Goal: Transaction & Acquisition: Book appointment/travel/reservation

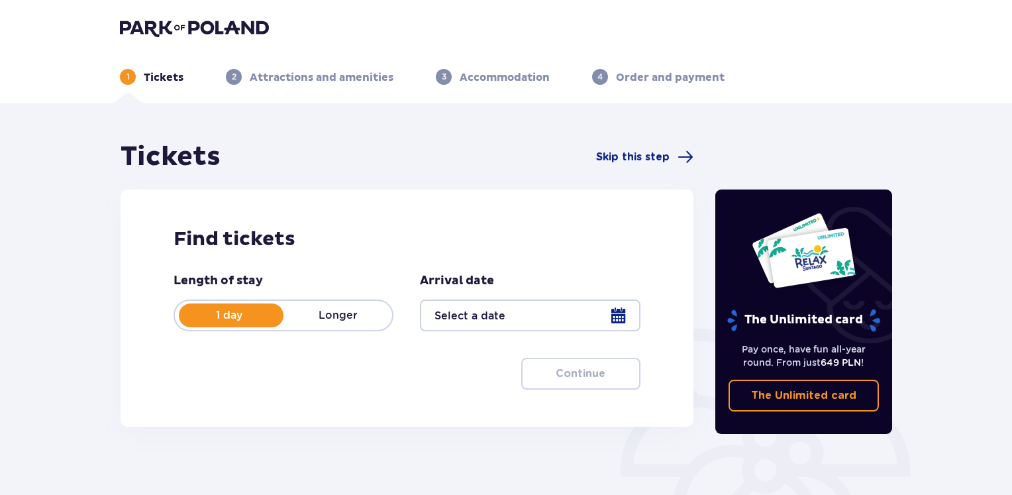
click at [270, 82] on p "Attractions and amenities" at bounding box center [322, 77] width 144 height 15
click at [336, 321] on p "Longer" at bounding box center [337, 315] width 109 height 15
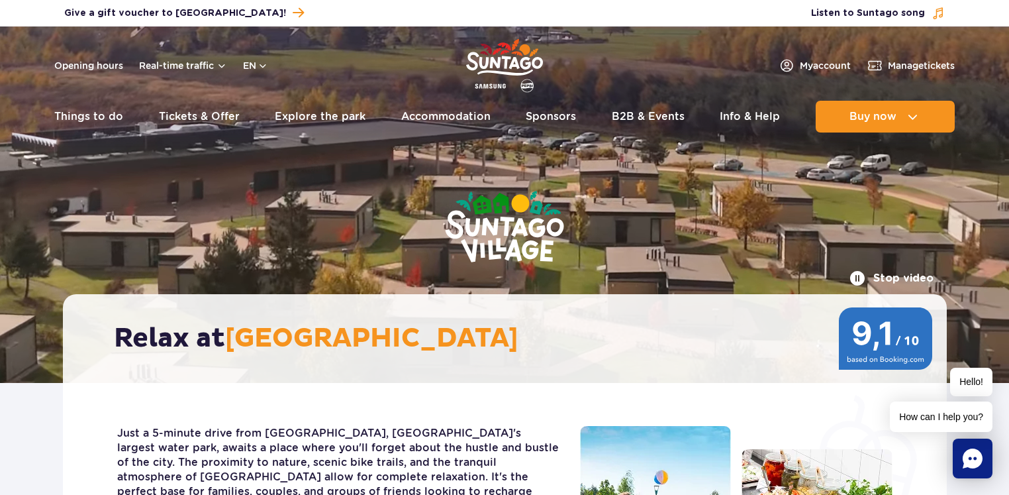
click at [384, 117] on ul "Real-time traffic Things to do Slides Aster Rainbow Narval See more Pools Therm…" at bounding box center [504, 117] width 901 height 32
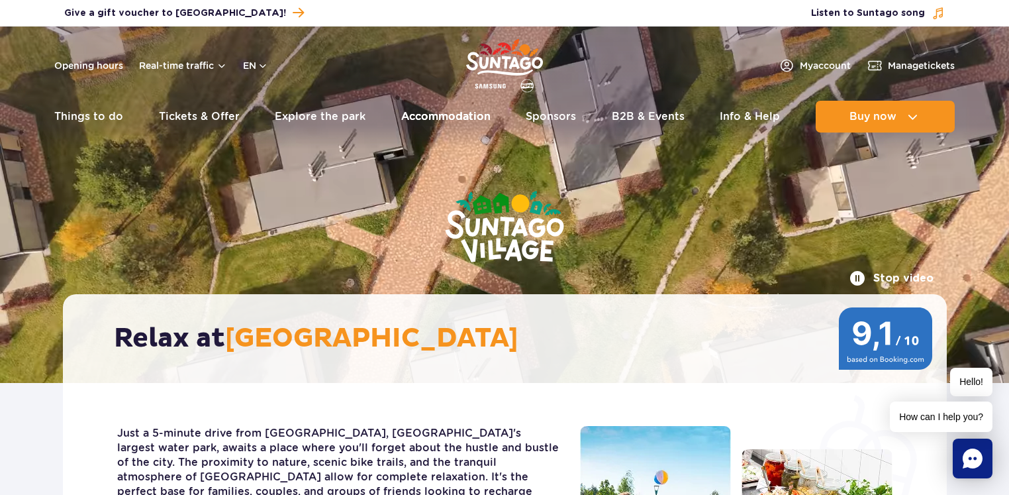
drag, startPoint x: 0, startPoint y: 0, endPoint x: 427, endPoint y: 115, distance: 442.2
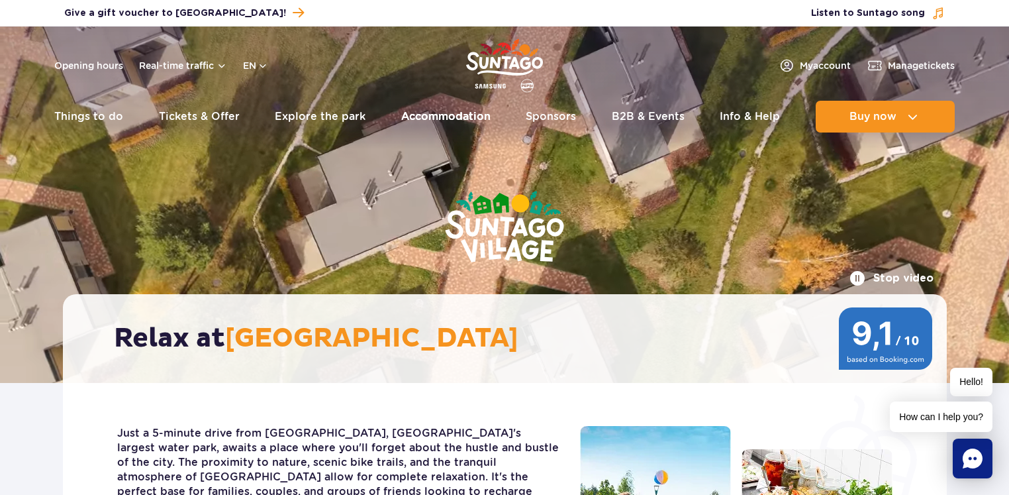
click at [427, 115] on link "Accommodation" at bounding box center [445, 117] width 89 height 32
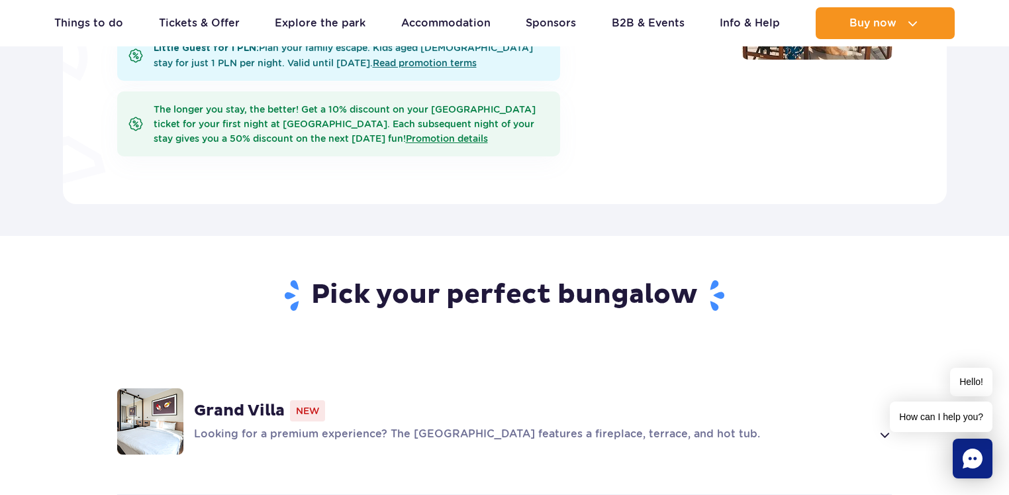
scroll to position [432, 0]
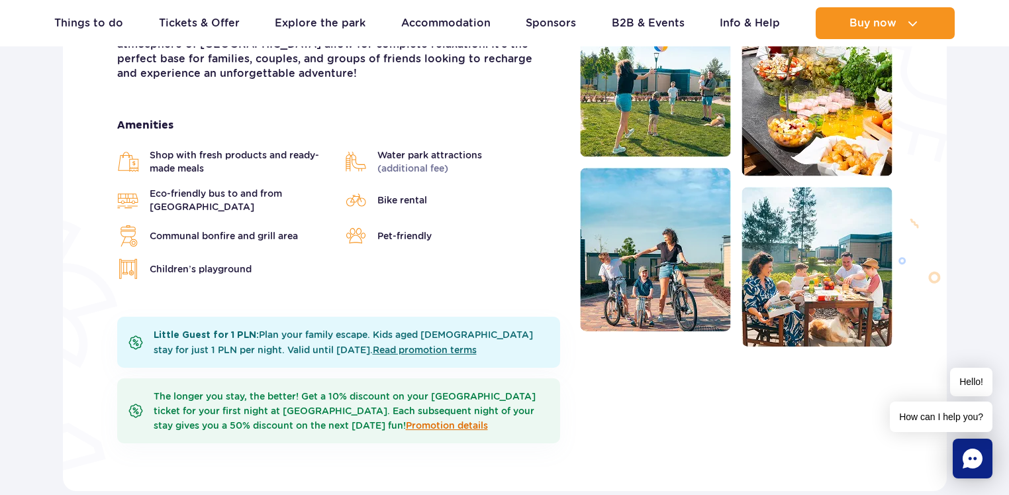
drag, startPoint x: 0, startPoint y: 0, endPoint x: 465, endPoint y: 401, distance: 613.7
click at [465, 420] on link "Promotion details" at bounding box center [447, 425] width 82 height 11
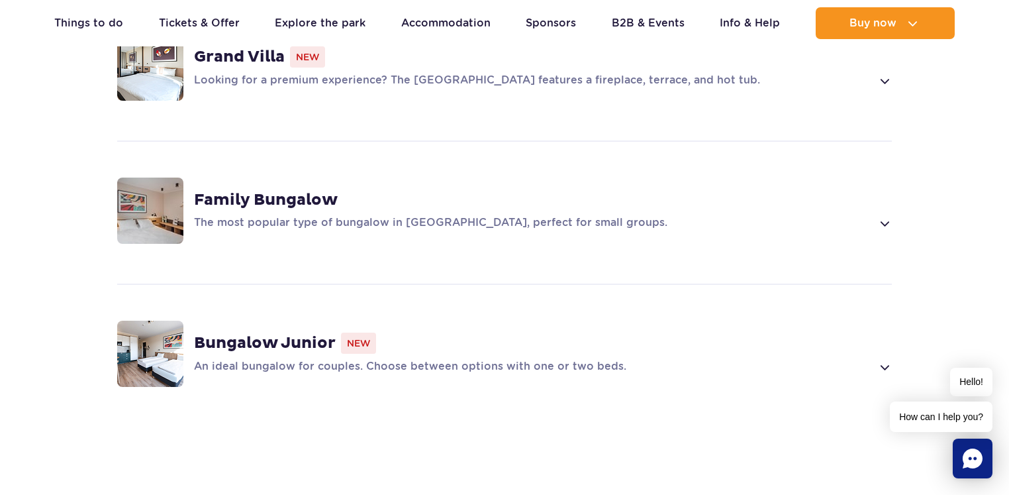
scroll to position [1025, 0]
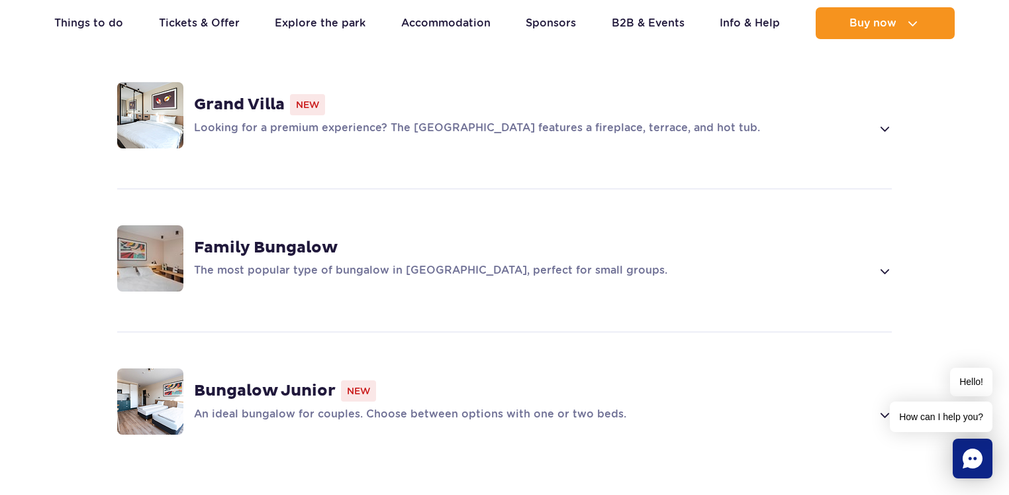
click at [270, 238] on strong "Family Bungalow" at bounding box center [266, 248] width 144 height 20
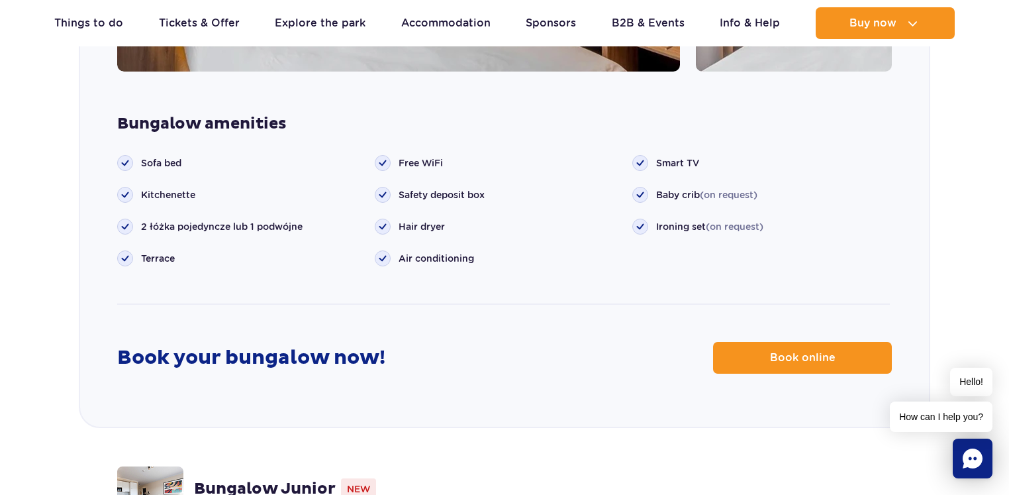
scroll to position [1563, 0]
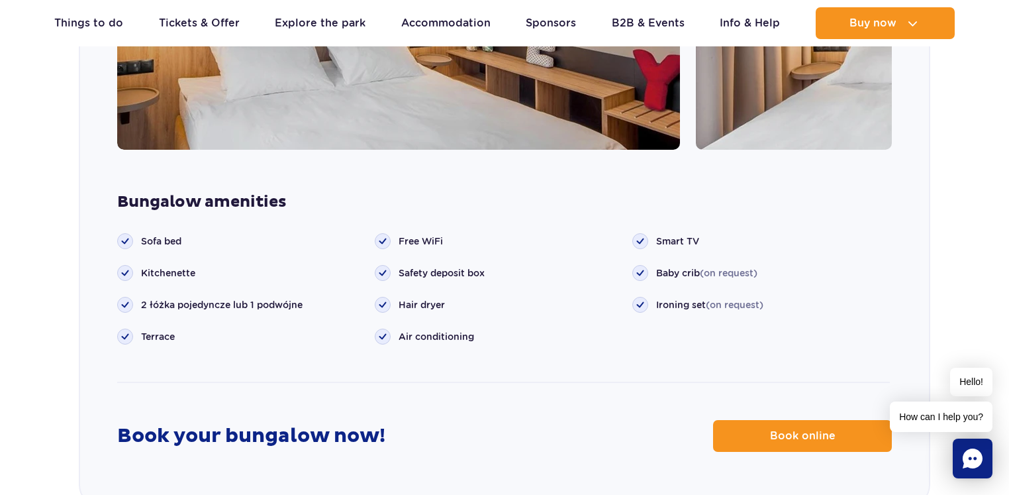
click at [166, 298] on span "2 łóżka pojedyncze lub 1 podwójne" at bounding box center [222, 304] width 162 height 13
click at [279, 298] on span "2 łóżka pojedyncze lub 1 podwójne" at bounding box center [222, 304] width 162 height 13
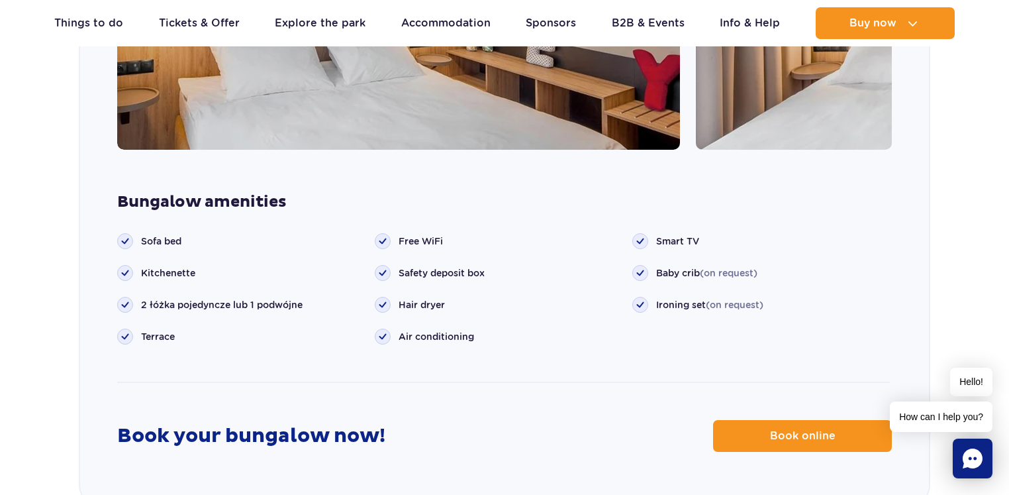
click at [687, 266] on span "Baby crib (on request)" at bounding box center [706, 272] width 101 height 13
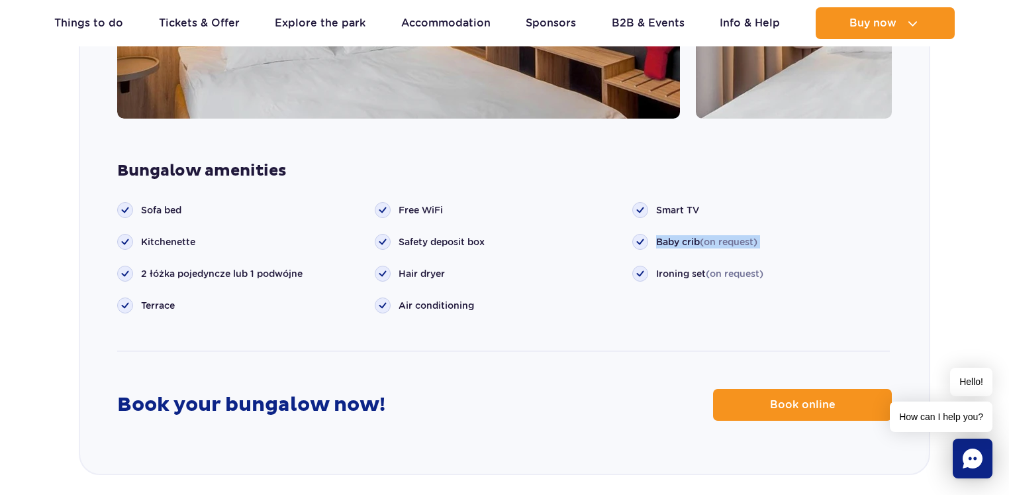
scroll to position [1651, 0]
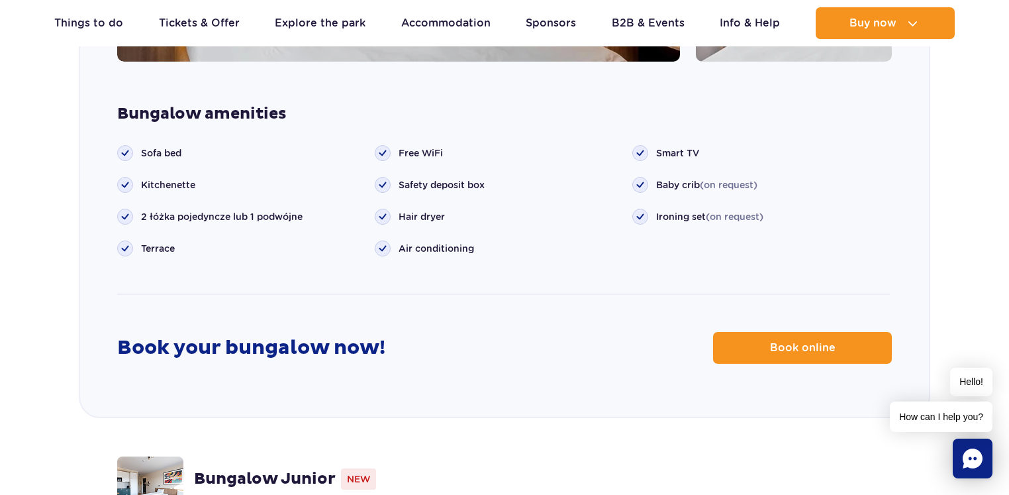
click at [180, 146] on span "Sofa bed" at bounding box center [161, 152] width 40 height 13
click at [250, 104] on strong "Bungalow amenities" at bounding box center [504, 114] width 775 height 20
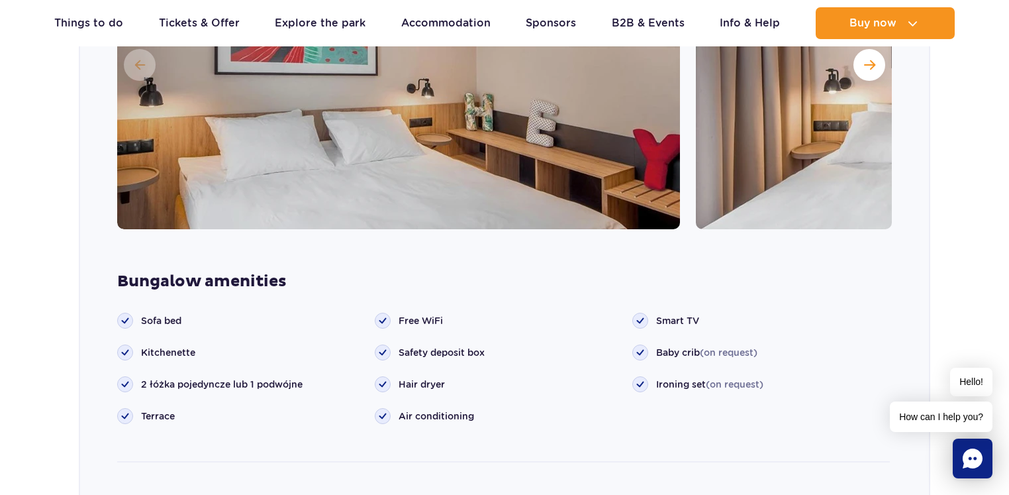
scroll to position [1617, 0]
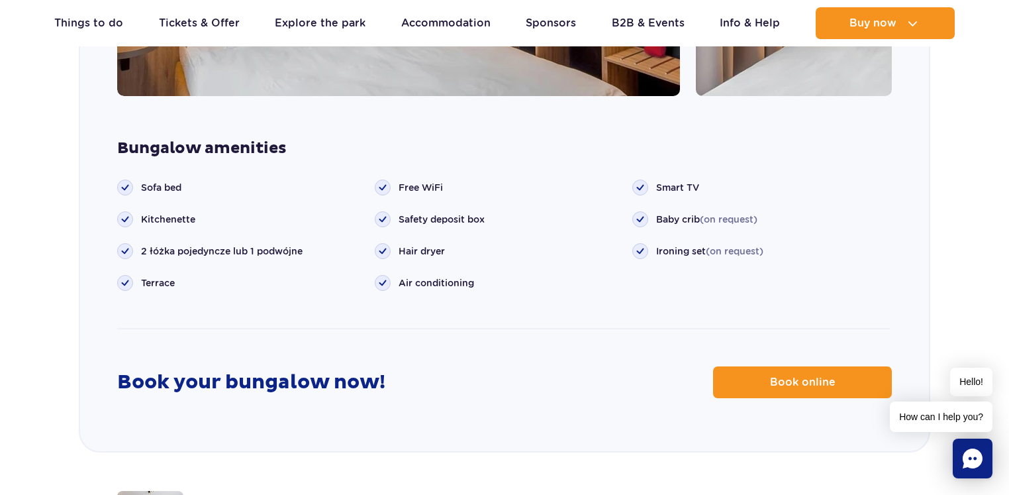
click at [233, 244] on span "2 łóżka pojedyncze lub 1 podwójne" at bounding box center [222, 250] width 162 height 13
copy ul "2 łóżka pojedyncze lub 1 podwójne"
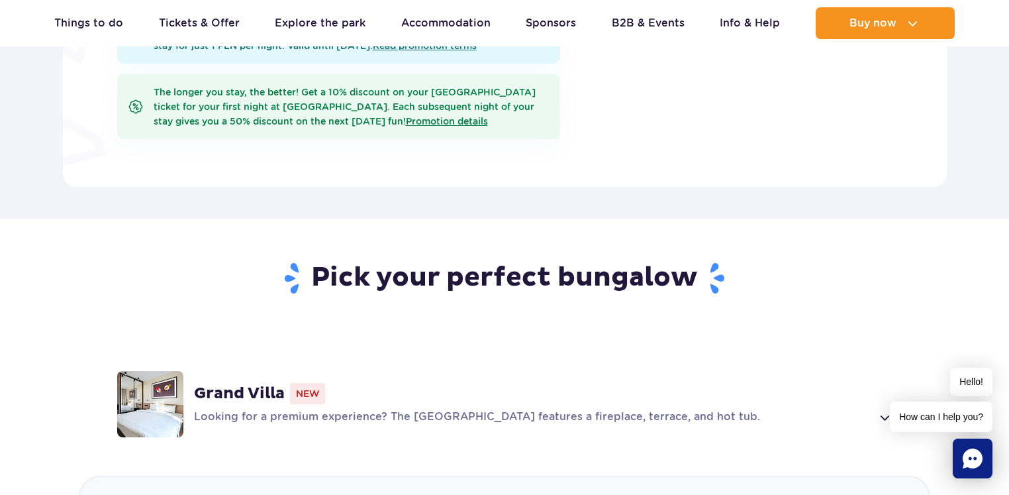
scroll to position [209, 0]
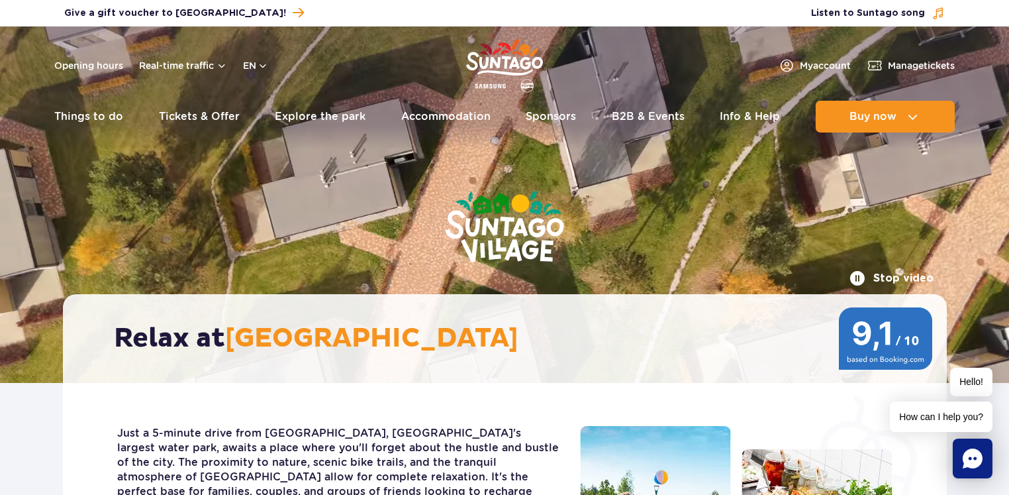
click at [428, 130] on link "Accommodation" at bounding box center [445, 117] width 89 height 32
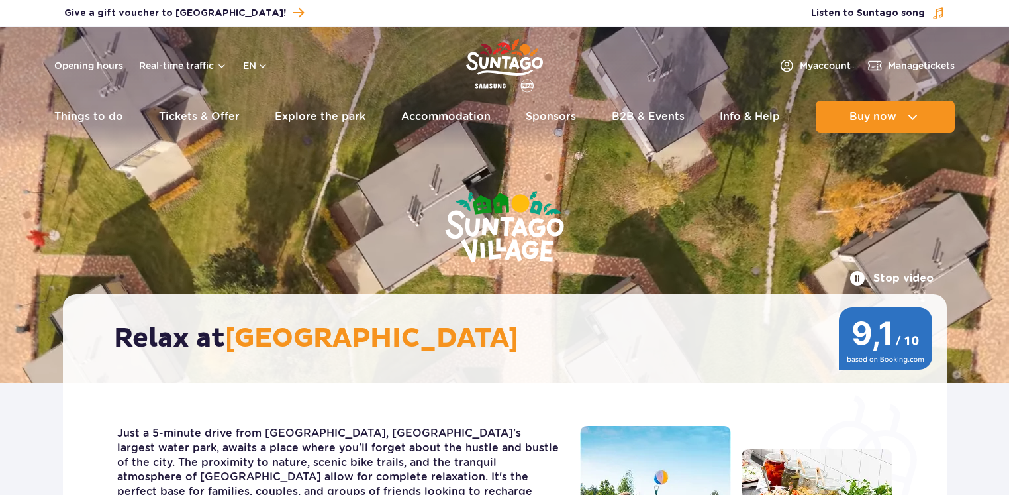
click at [433, 119] on link "Accommodation" at bounding box center [445, 117] width 89 height 32
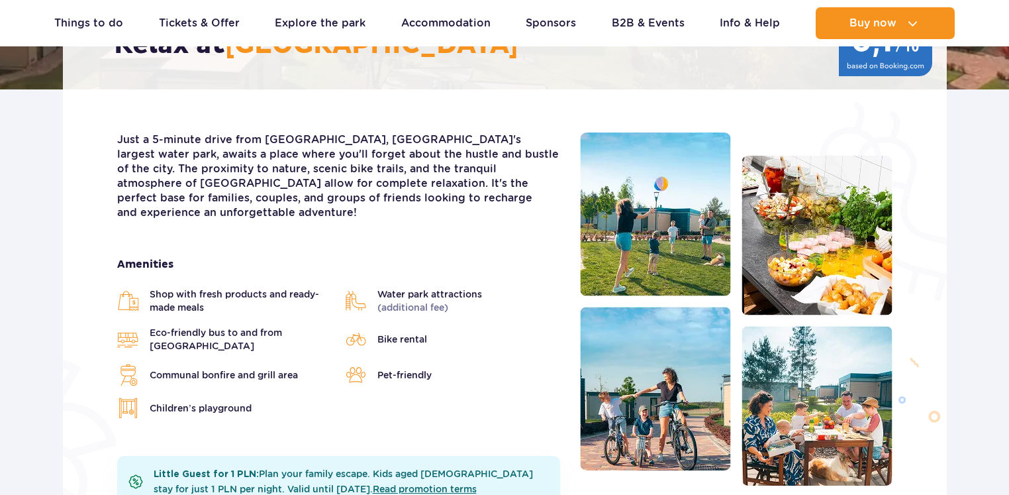
scroll to position [412, 0]
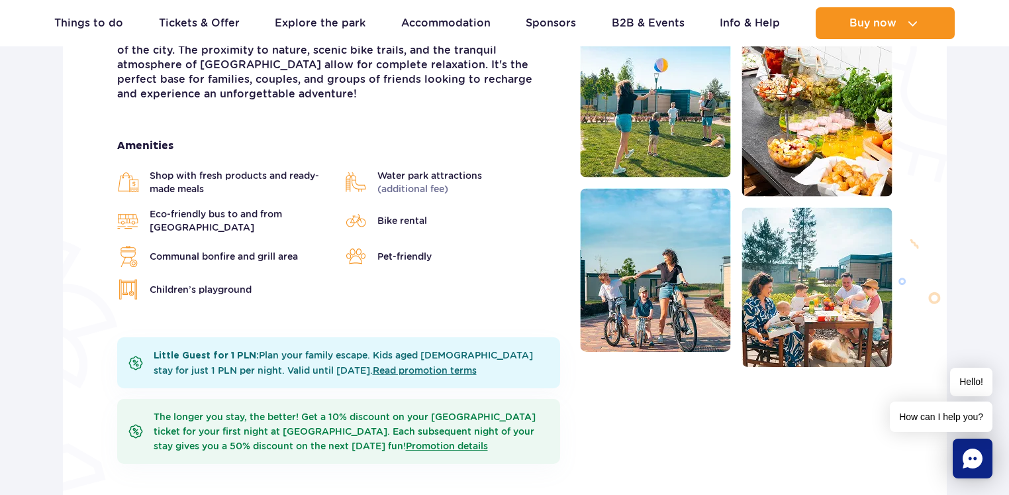
click at [377, 115] on div "Just a 5-minute drive from [GEOGRAPHIC_DATA], [GEOGRAPHIC_DATA]'s largest water…" at bounding box center [338, 252] width 463 height 476
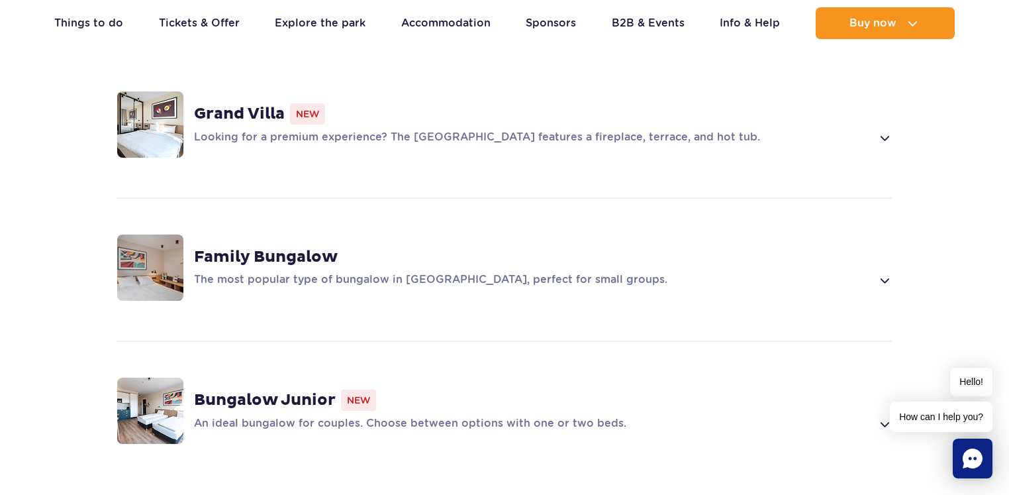
scroll to position [966, 0]
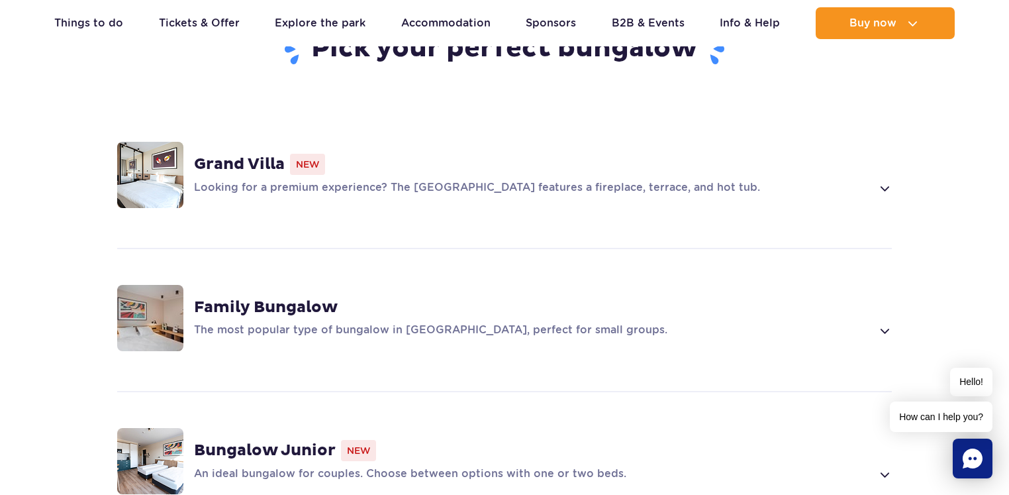
drag, startPoint x: 0, startPoint y: 0, endPoint x: 413, endPoint y: 176, distance: 449.2
click at [413, 176] on div "Grand Villa New Looking for a premium experience? The Grand Villa features a fi…" at bounding box center [504, 175] width 849 height 140
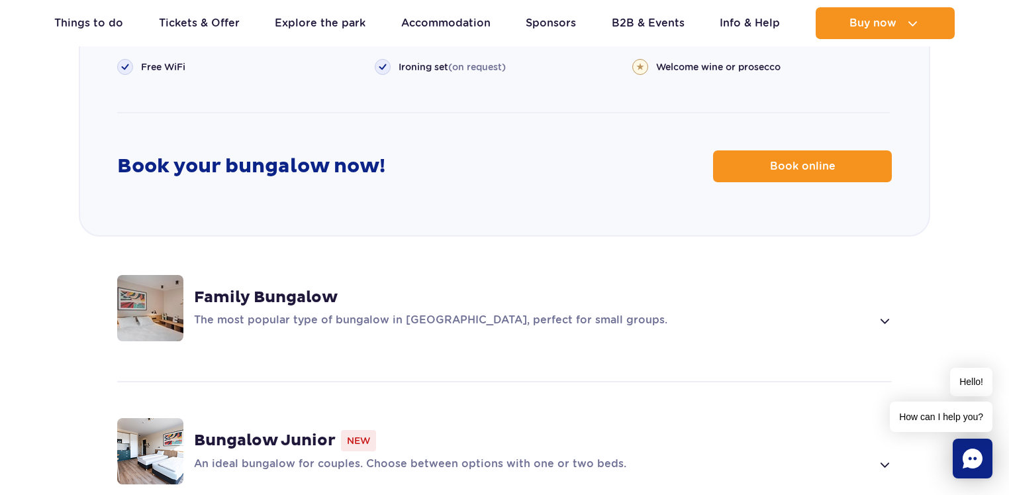
scroll to position [1762, 0]
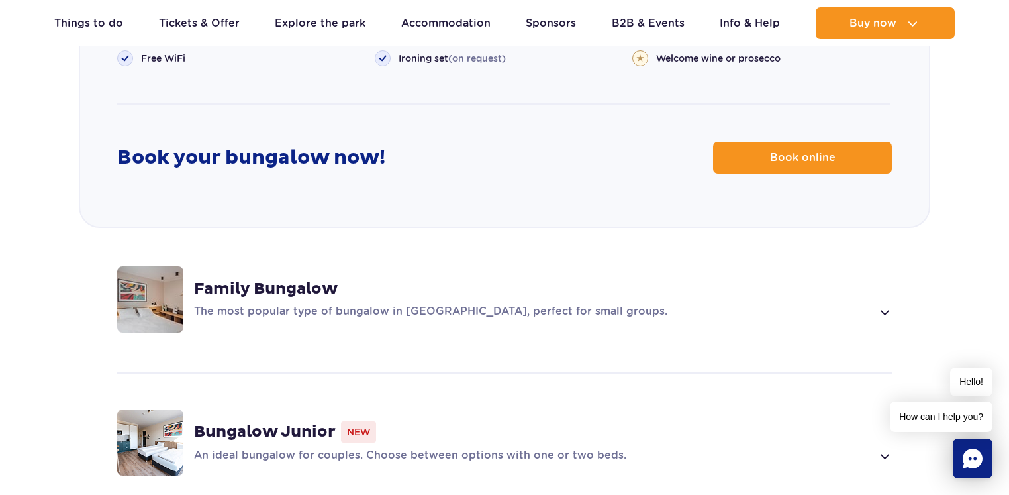
click at [162, 274] on img at bounding box center [150, 299] width 66 height 66
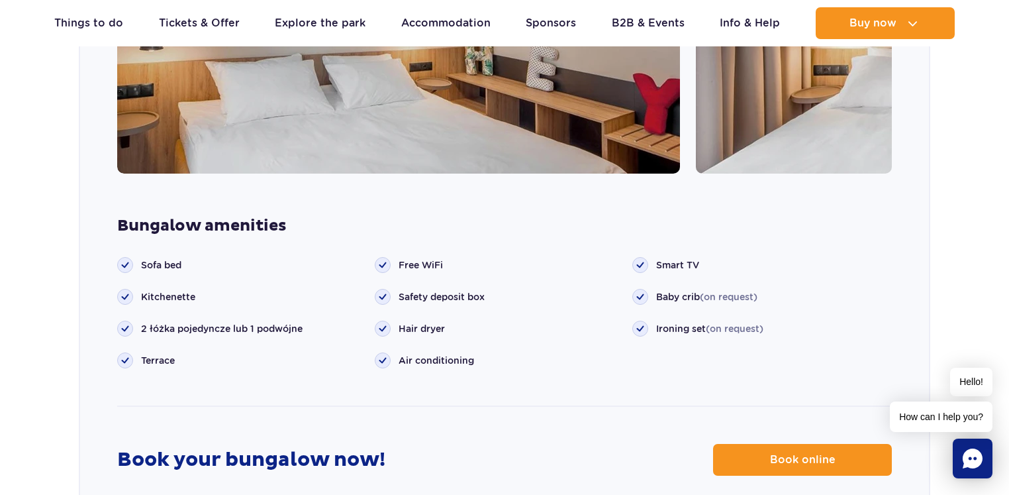
scroll to position [1584, 0]
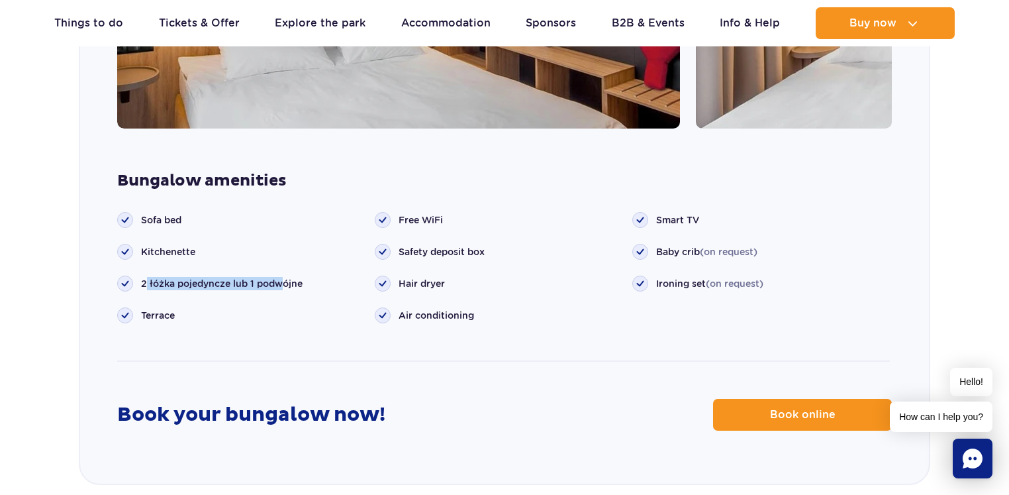
drag, startPoint x: 413, startPoint y: 176, endPoint x: 287, endPoint y: 264, distance: 154.1
click at [287, 277] on span "2 łóżka pojedyncze lub 1 podwójne" at bounding box center [222, 283] width 162 height 13
click at [670, 245] on span "Baby crib (on request)" at bounding box center [706, 251] width 101 height 13
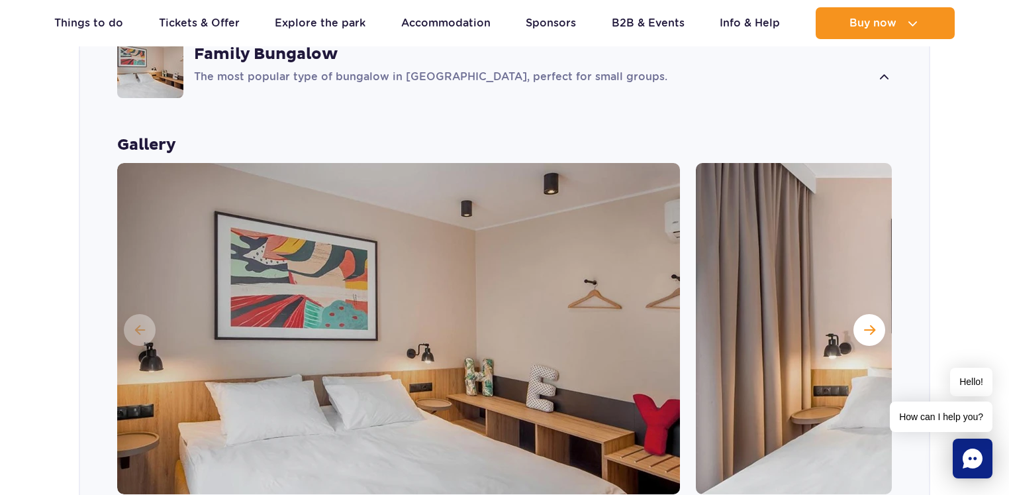
scroll to position [1417, 0]
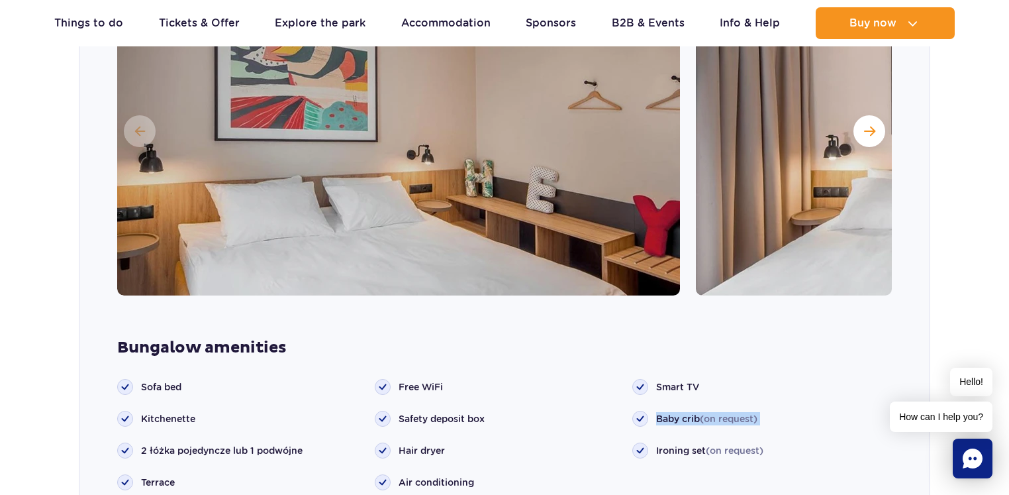
click at [872, 125] on span "Next slide" at bounding box center [869, 131] width 11 height 12
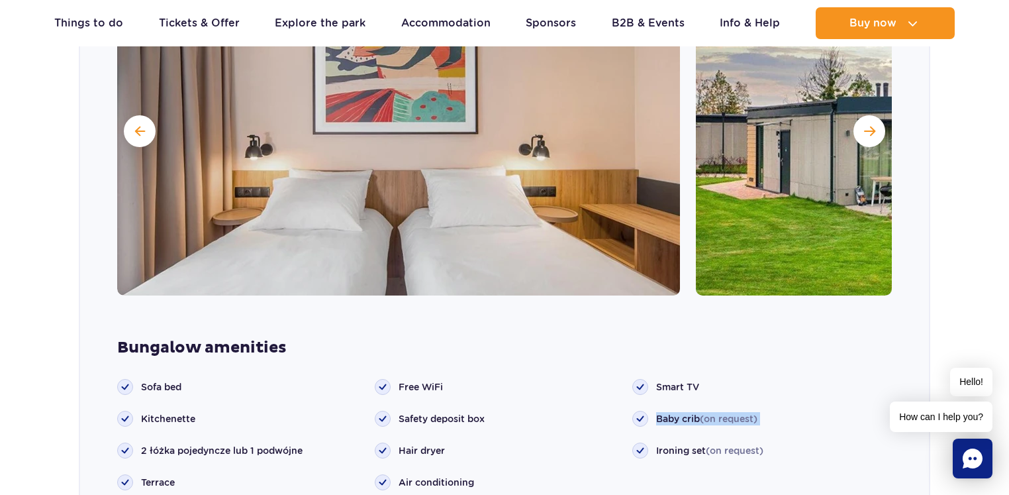
click at [872, 125] on span "Next slide" at bounding box center [869, 131] width 11 height 12
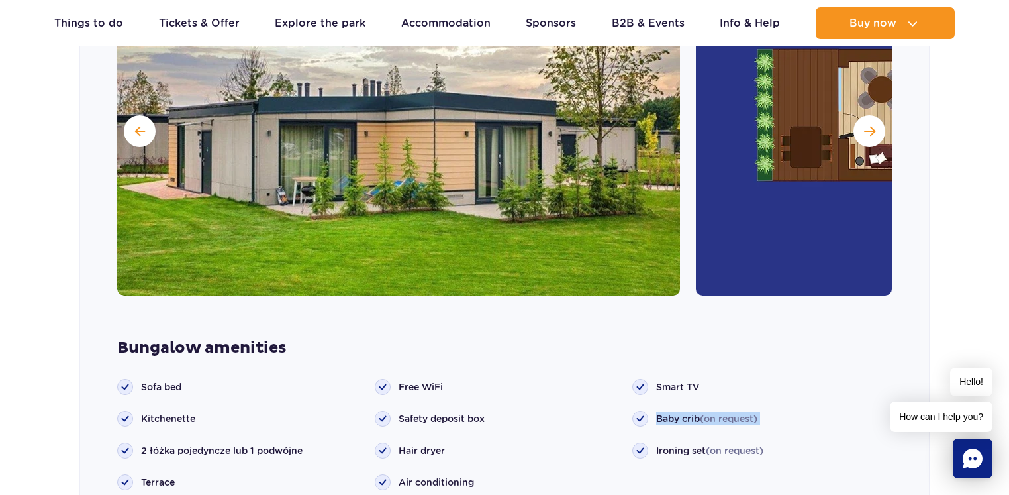
click at [872, 125] on span "Next slide" at bounding box center [869, 131] width 11 height 12
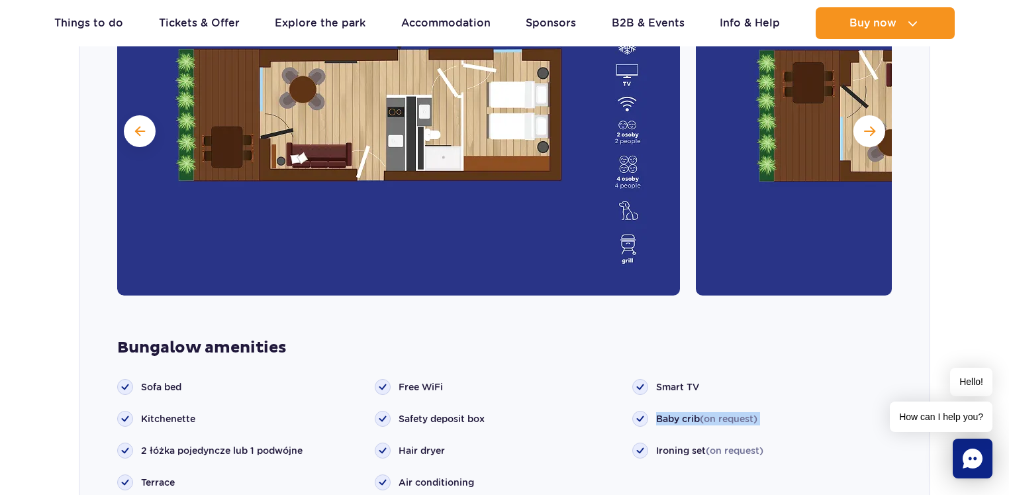
click at [872, 125] on span "Next slide" at bounding box center [869, 131] width 11 height 12
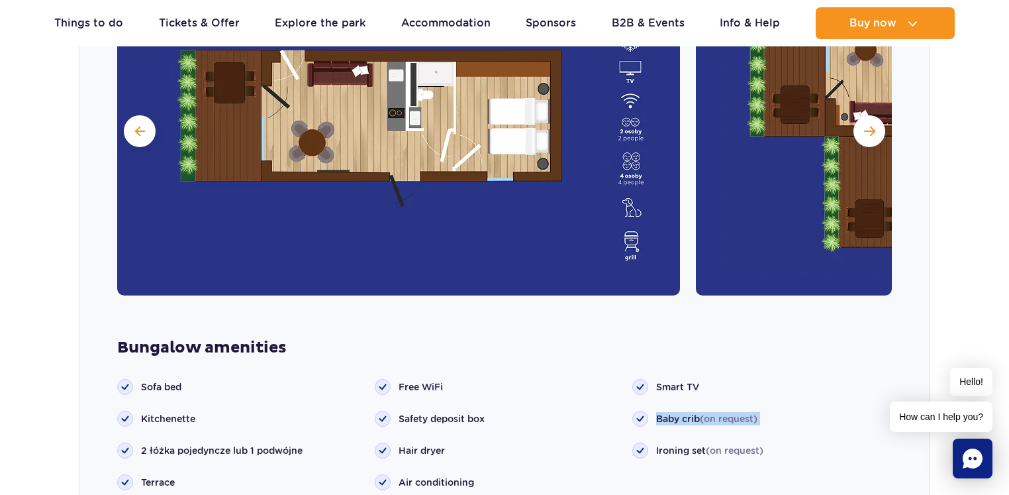
click at [872, 125] on span "Next slide" at bounding box center [869, 131] width 11 height 12
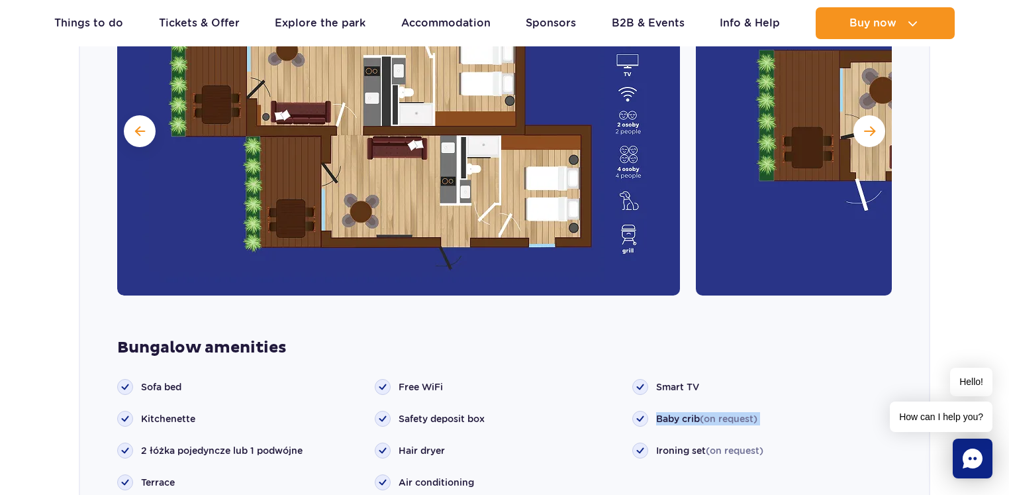
click at [872, 125] on span "Next slide" at bounding box center [869, 131] width 11 height 12
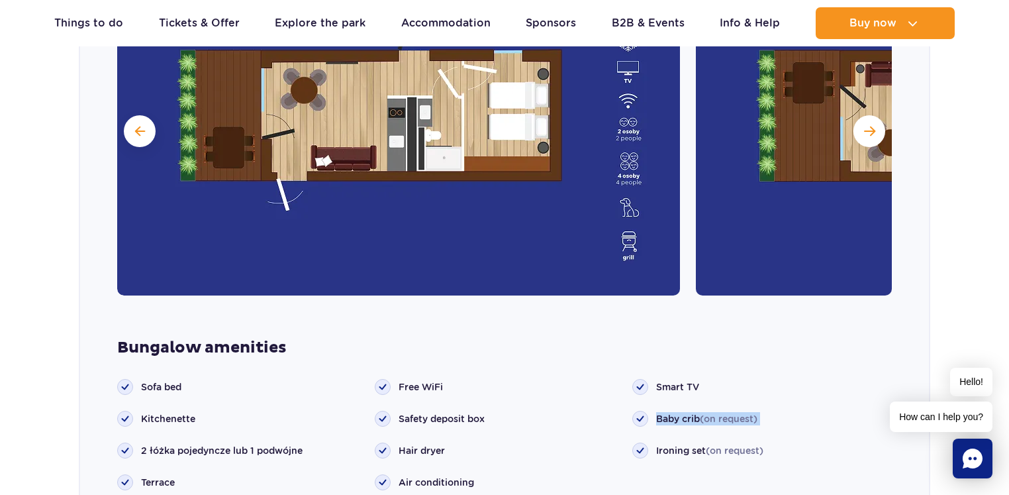
click at [872, 125] on span "Next slide" at bounding box center [869, 131] width 11 height 12
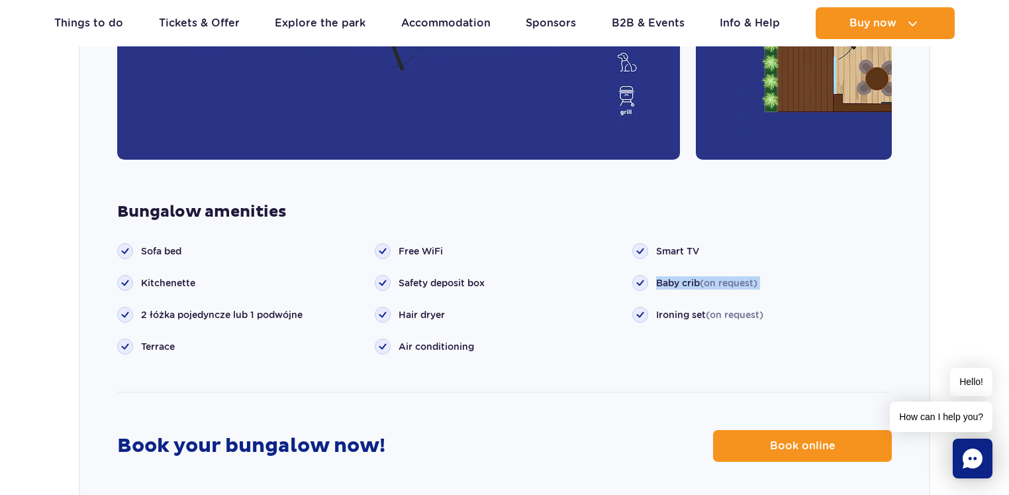
scroll to position [1554, 0]
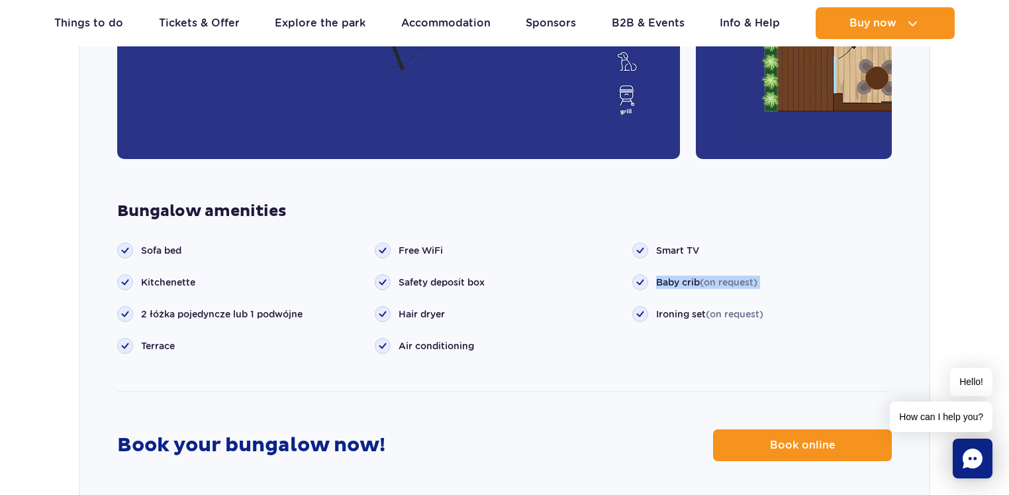
click at [762, 429] on link "Book online" at bounding box center [802, 445] width 179 height 32
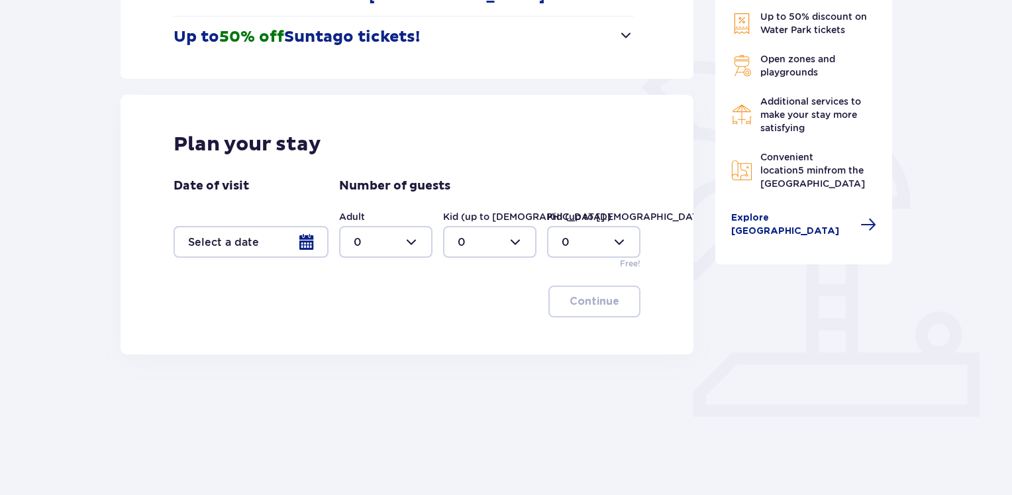
click at [303, 243] on div at bounding box center [251, 242] width 155 height 32
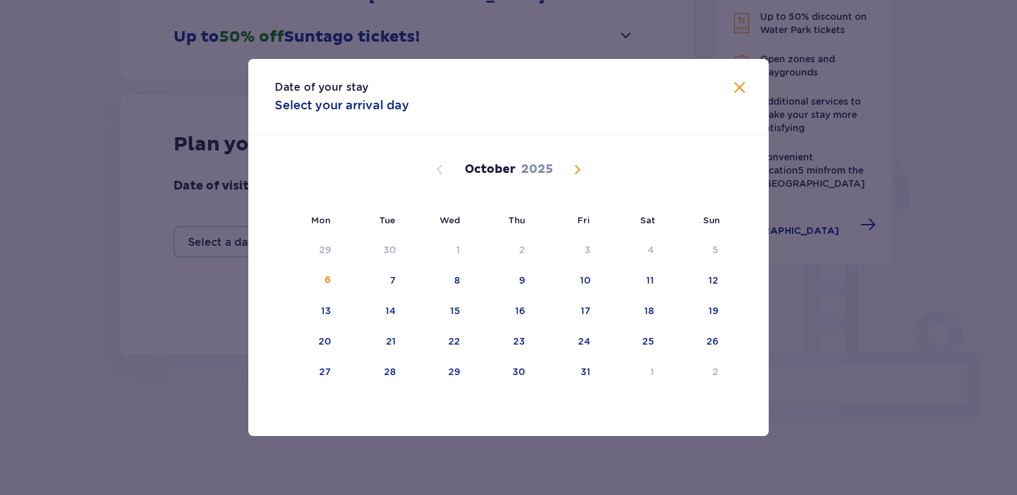
click at [573, 172] on span "Next month" at bounding box center [578, 170] width 16 height 16
drag, startPoint x: 0, startPoint y: 0, endPoint x: 574, endPoint y: 172, distance: 599.2
click at [574, 172] on span "Next month" at bounding box center [578, 170] width 16 height 16
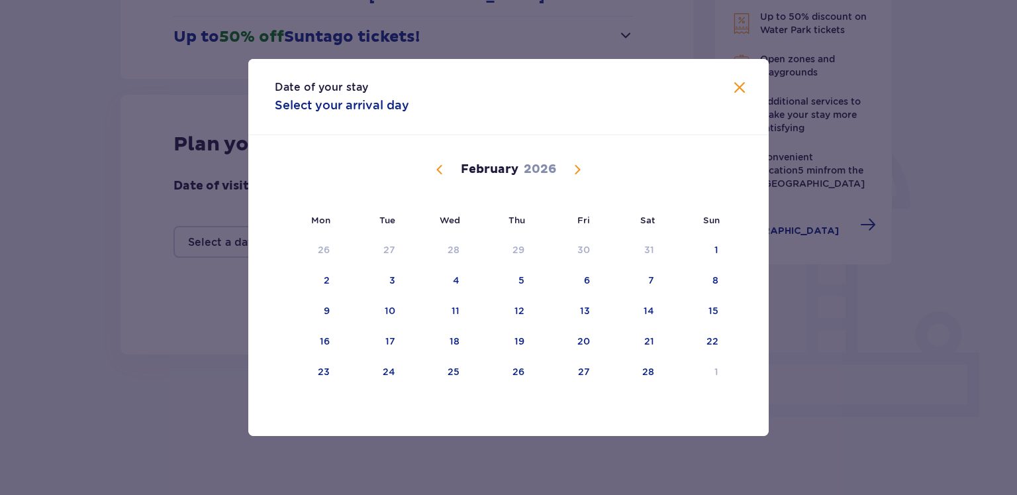
click at [574, 172] on span "Next month" at bounding box center [578, 170] width 16 height 16
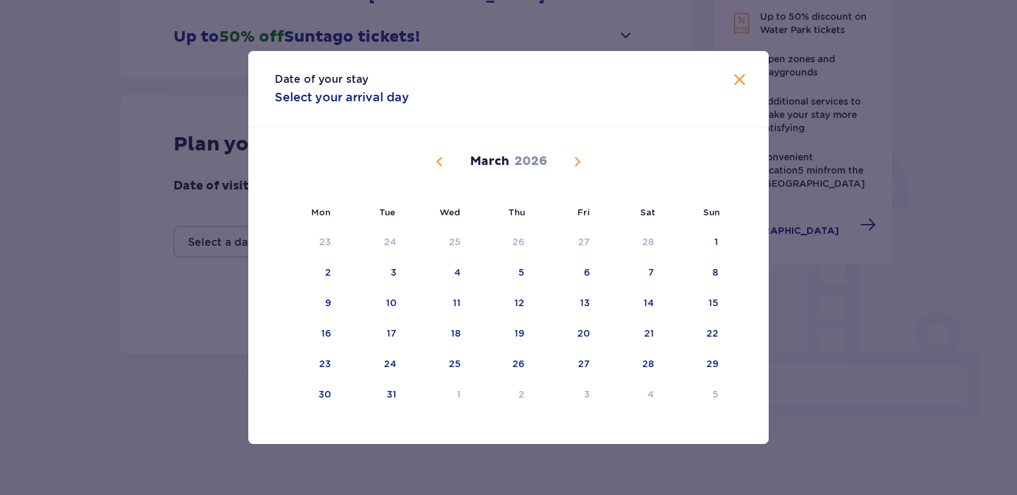
click at [574, 172] on div "[DATE] 26 27 28 29 30 31 1 2 3 4 5 6 7 8 9 10 11 12 13 14 15 16 17 18 19 20 21 …" at bounding box center [508, 272] width 521 height 290
click at [574, 172] on div "[DATE]" at bounding box center [508, 176] width 438 height 99
click at [577, 164] on span "Next month" at bounding box center [578, 162] width 16 height 16
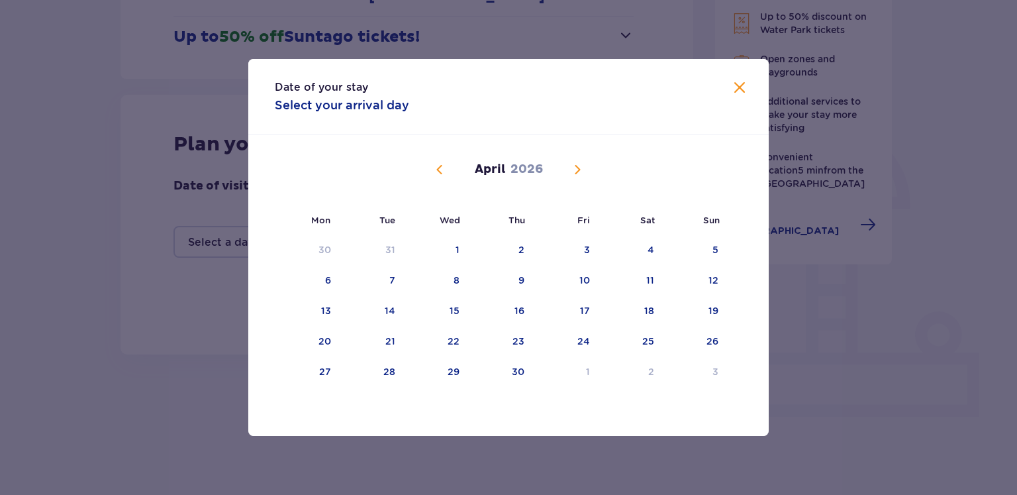
click at [577, 163] on span "Next month" at bounding box center [578, 170] width 16 height 16
click at [577, 168] on span "Next month" at bounding box center [578, 170] width 16 height 16
click at [576, 172] on span "Next month" at bounding box center [578, 170] width 16 height 16
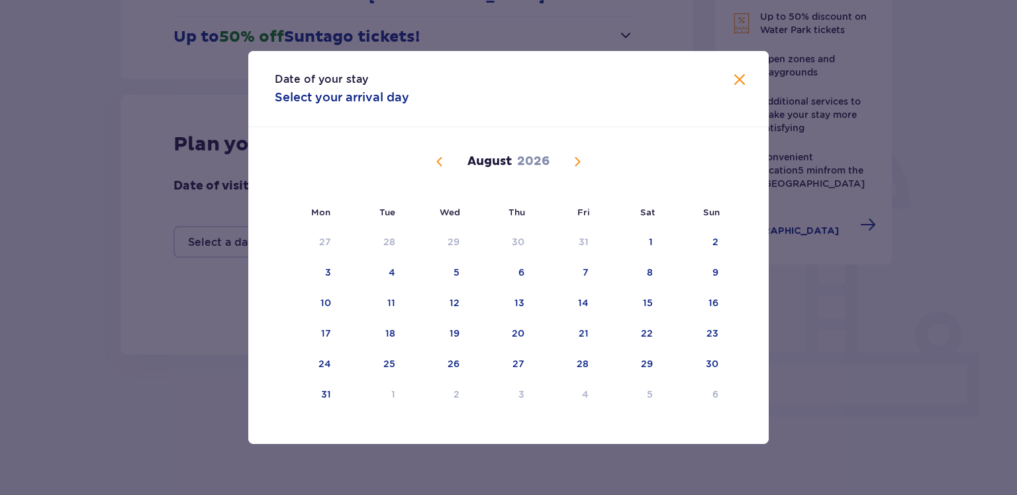
click at [322, 328] on div "17" at bounding box center [326, 332] width 10 height 13
click at [705, 330] on div "23" at bounding box center [695, 333] width 66 height 29
type input "[DATE] - [DATE]"
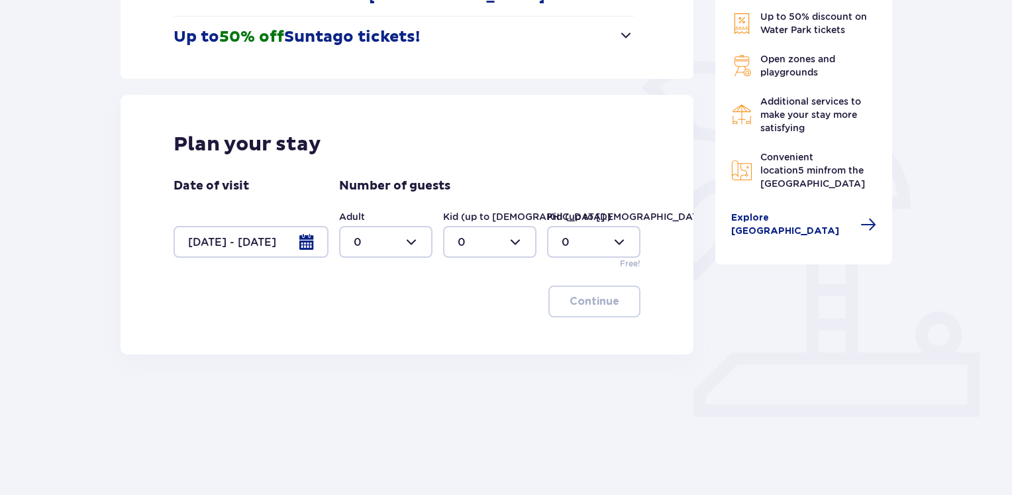
click at [510, 256] on div at bounding box center [489, 242] width 93 height 32
click at [467, 338] on div "2" at bounding box center [490, 337] width 64 height 15
type input "2"
click at [389, 235] on div at bounding box center [385, 242] width 93 height 32
click at [372, 339] on div "2" at bounding box center [386, 337] width 64 height 15
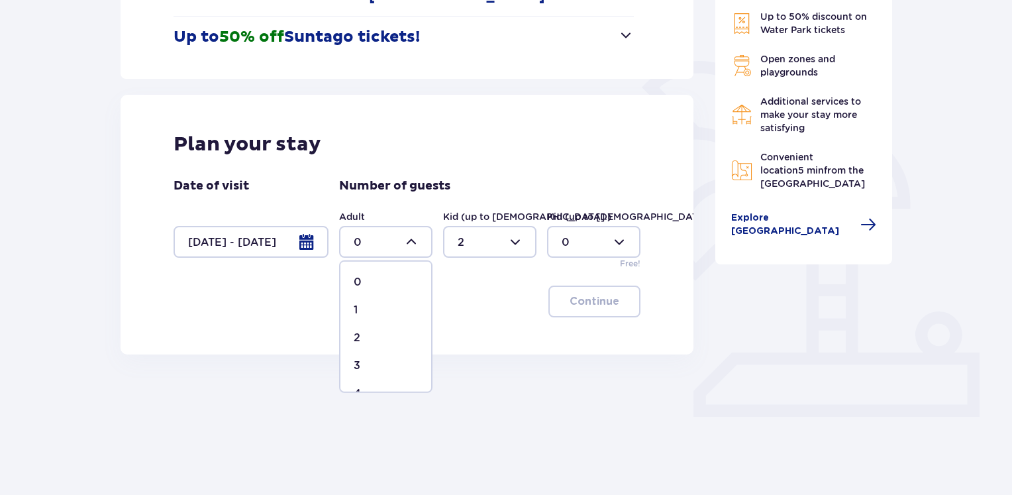
type input "2"
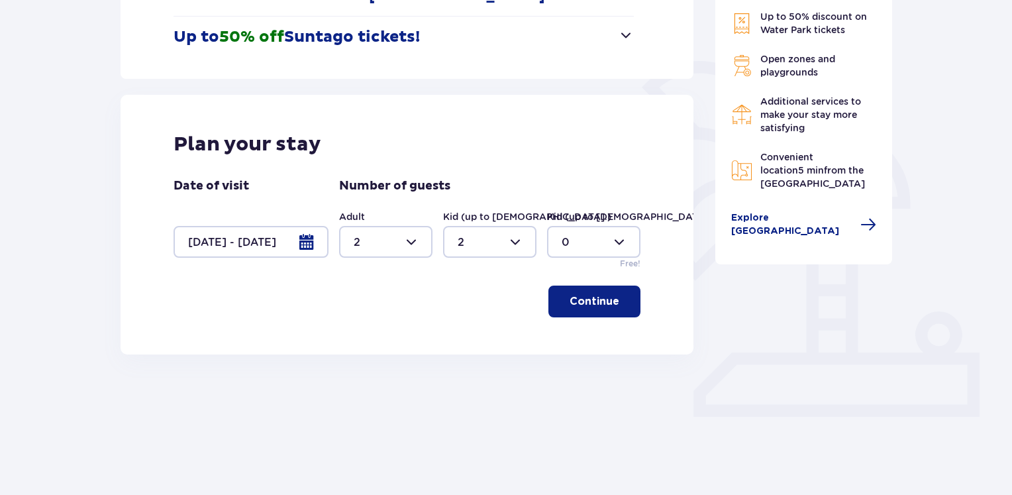
click at [591, 241] on div at bounding box center [593, 242] width 93 height 32
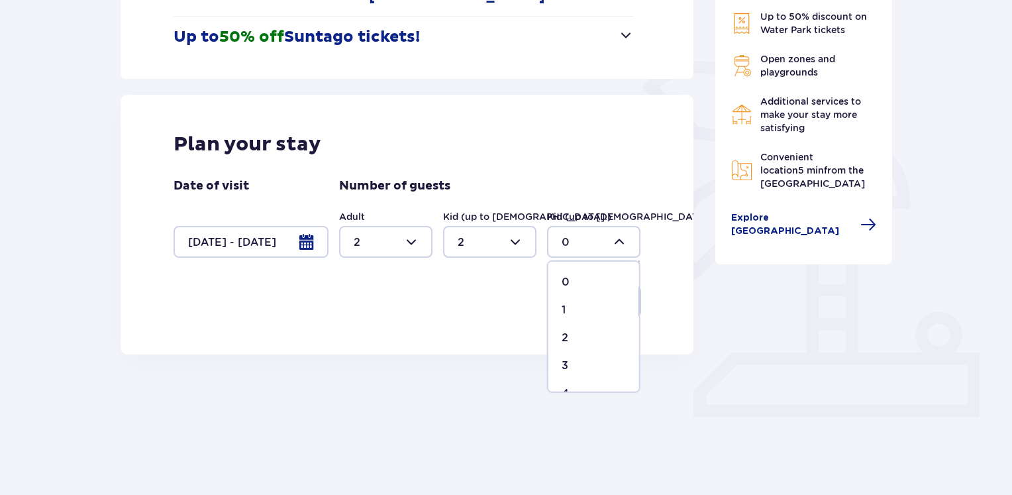
click at [585, 305] on div "1" at bounding box center [594, 310] width 64 height 15
type input "1"
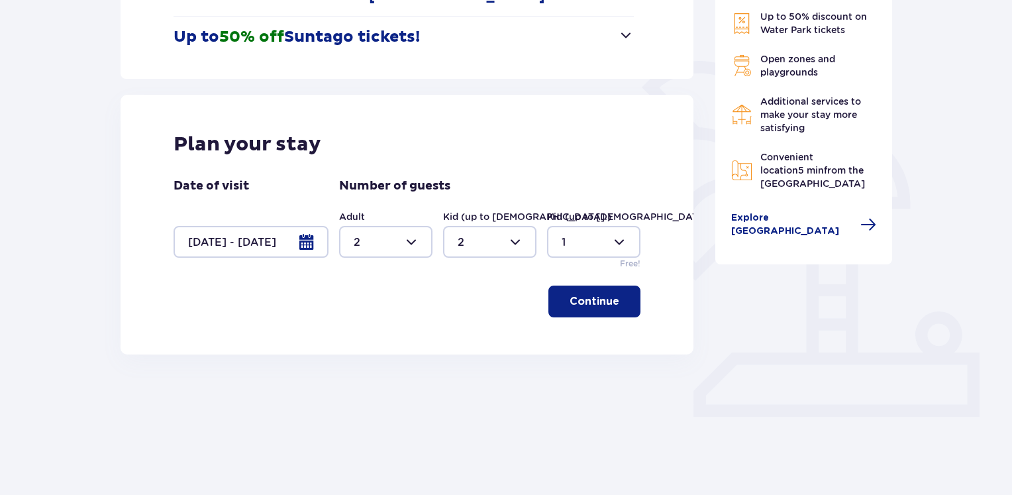
click at [599, 305] on p "Continue" at bounding box center [595, 301] width 50 height 15
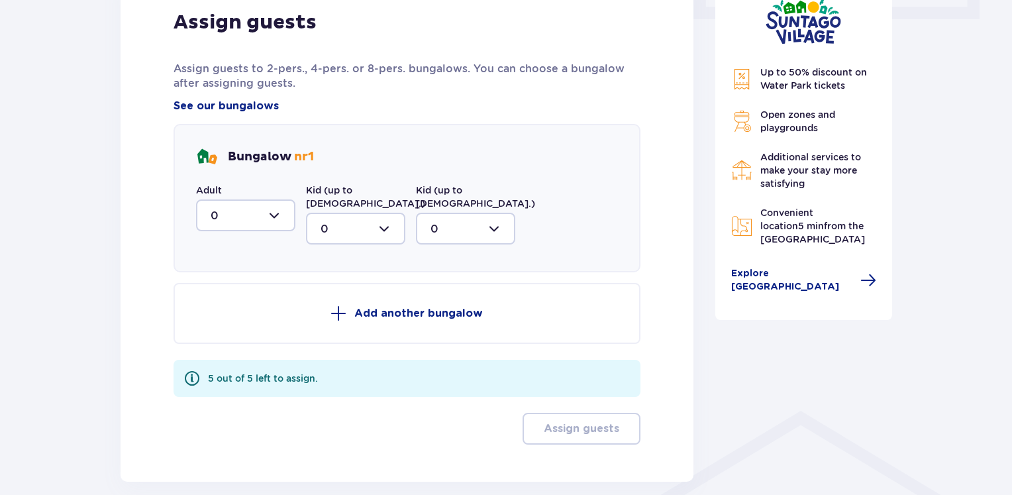
scroll to position [682, 0]
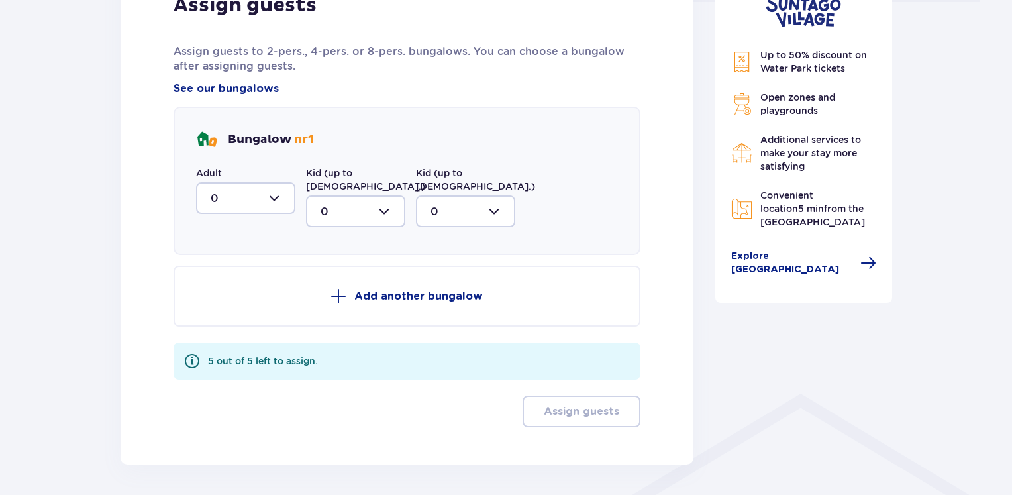
click at [308, 354] on div "5 out of 5 left to assign." at bounding box center [263, 360] width 110 height 13
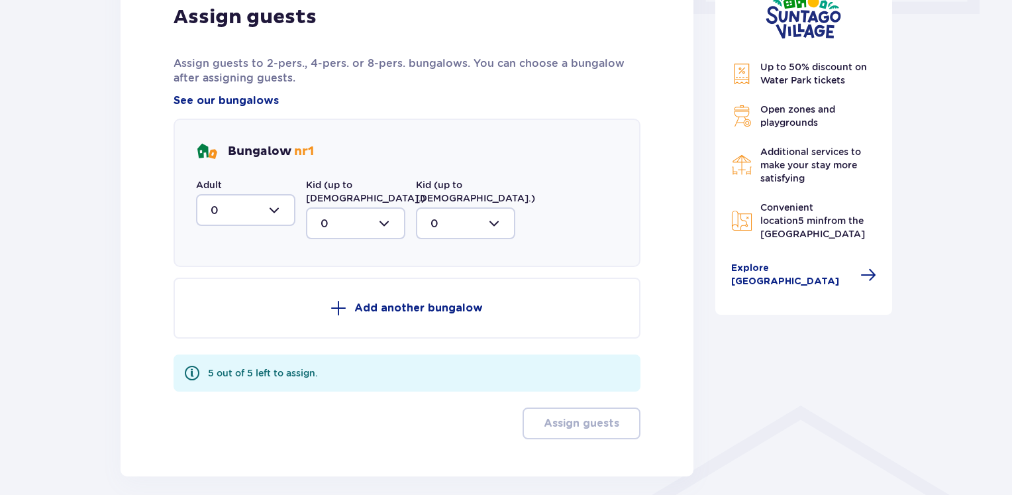
scroll to position [655, 0]
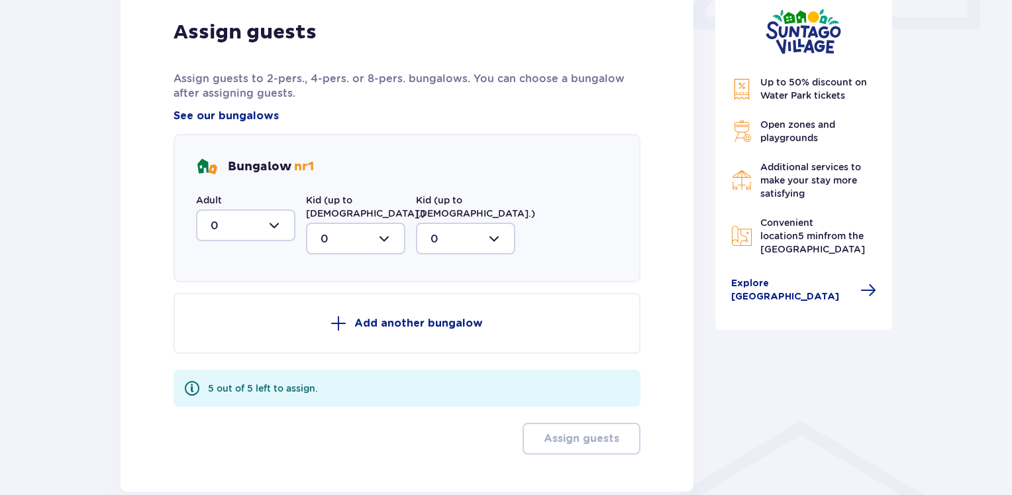
click at [219, 381] on div "5 out of 5 left to assign." at bounding box center [263, 387] width 110 height 13
drag, startPoint x: 574, startPoint y: 172, endPoint x: 219, endPoint y: 374, distance: 409.3
click at [219, 381] on div "5 out of 5 left to assign." at bounding box center [263, 387] width 110 height 13
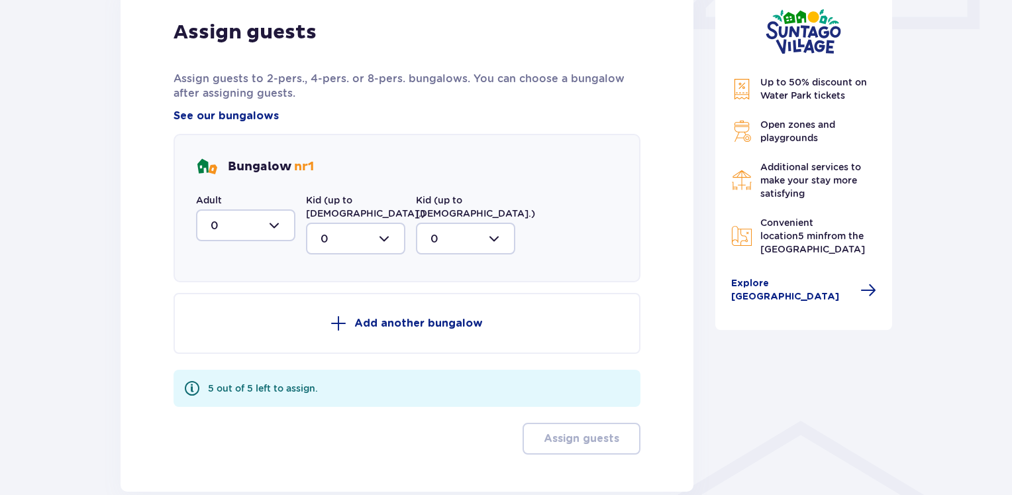
click at [221, 234] on div at bounding box center [245, 225] width 99 height 32
click at [217, 314] on div "2" at bounding box center [246, 321] width 70 height 15
type input "2"
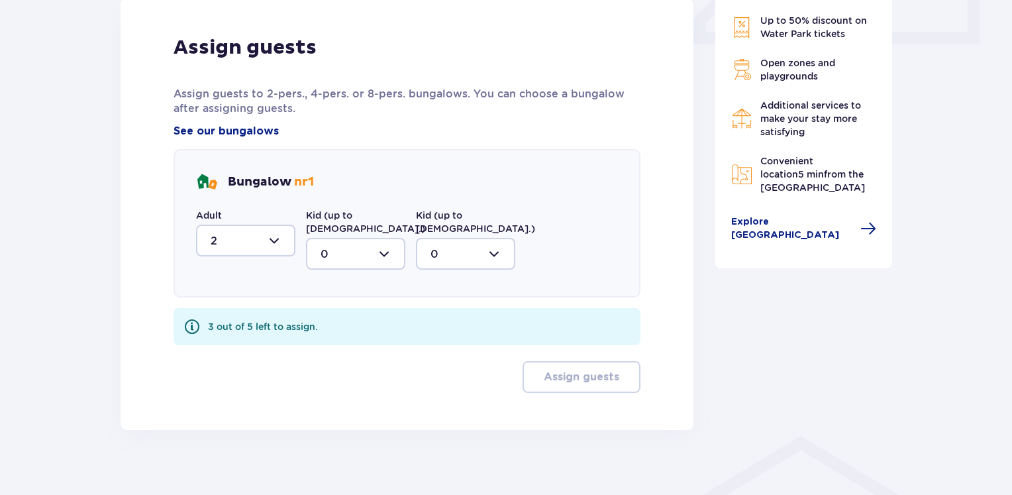
click at [337, 238] on div at bounding box center [355, 254] width 99 height 32
drag, startPoint x: 219, startPoint y: 374, endPoint x: 348, endPoint y: 327, distance: 138.1
click at [348, 336] on span "2" at bounding box center [355, 350] width 97 height 28
type input "2"
click at [461, 252] on div at bounding box center [465, 254] width 99 height 32
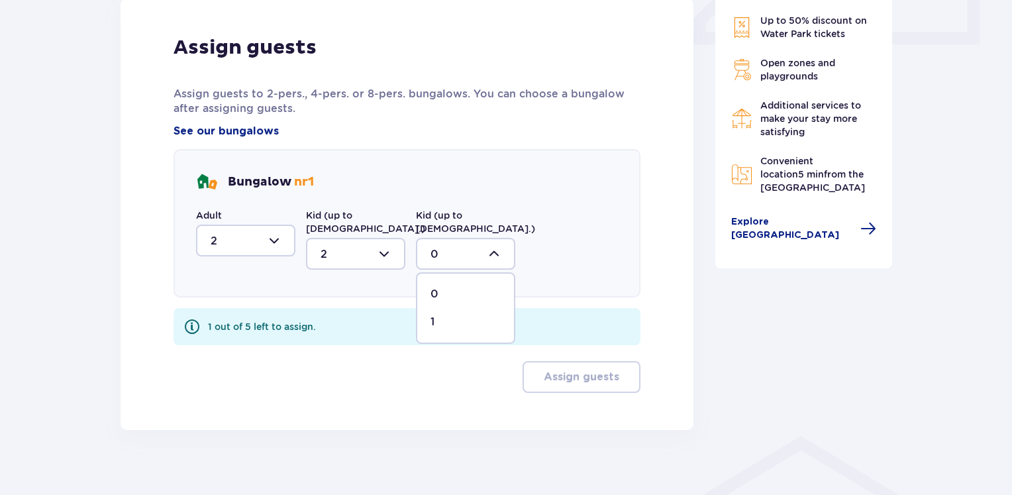
click at [450, 315] on div "1" at bounding box center [465, 322] width 70 height 15
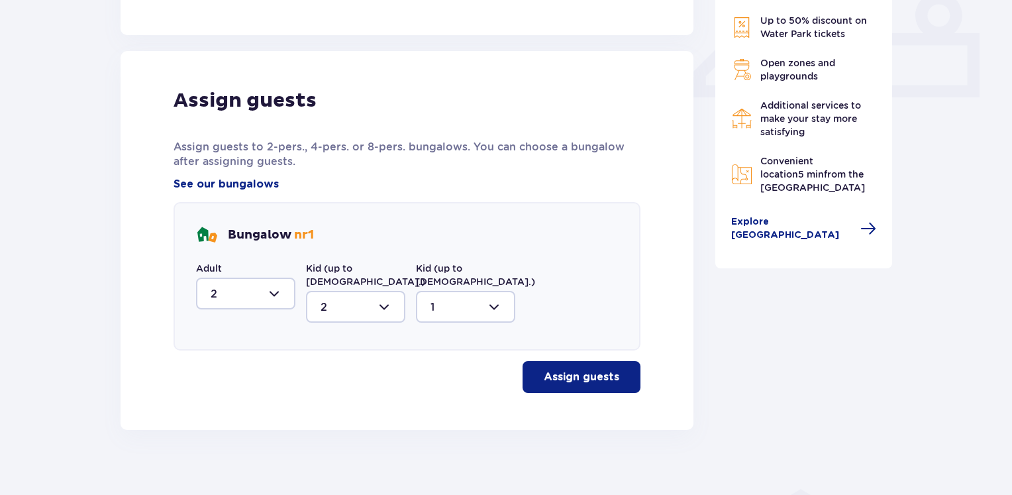
click at [454, 291] on div at bounding box center [465, 307] width 99 height 32
click at [453, 340] on div "0" at bounding box center [465, 347] width 70 height 15
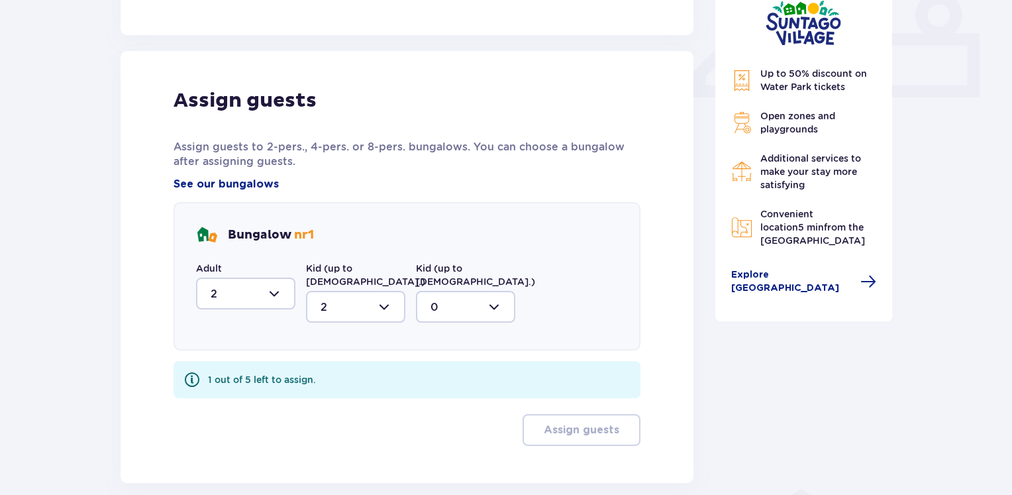
click at [492, 293] on div at bounding box center [465, 307] width 99 height 32
click at [460, 368] on div "1" at bounding box center [465, 375] width 70 height 15
type input "1"
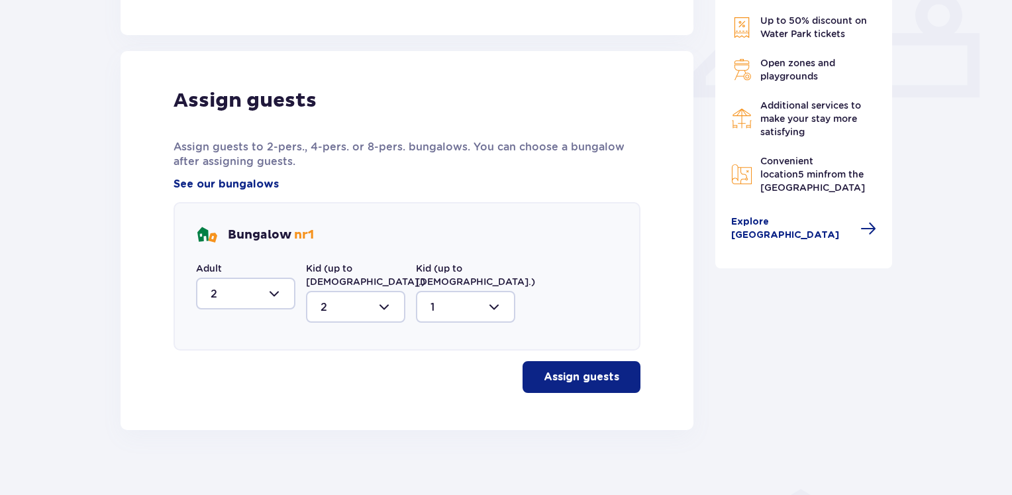
click at [562, 361] on button "Assign guests" at bounding box center [582, 377] width 118 height 32
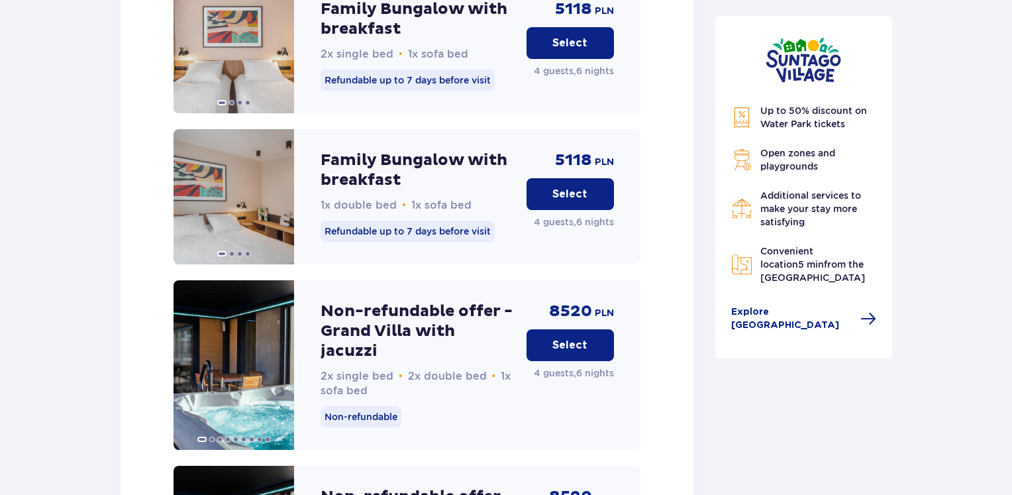
scroll to position [2153, 0]
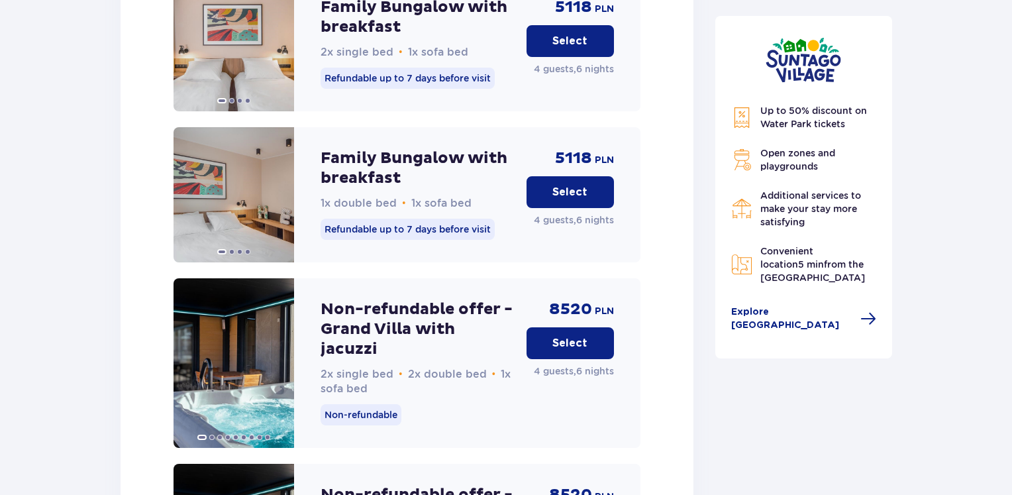
click at [575, 185] on p "Select" at bounding box center [569, 192] width 35 height 15
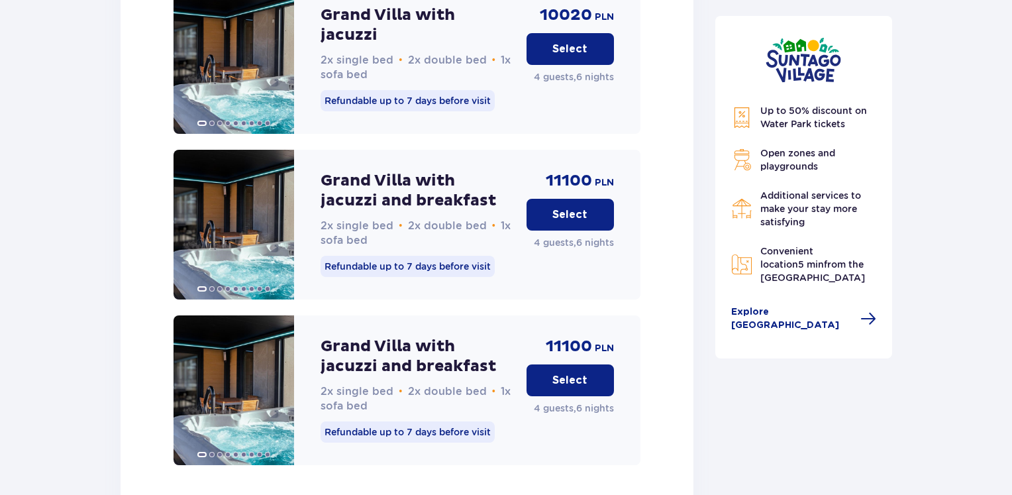
scroll to position [3428, 0]
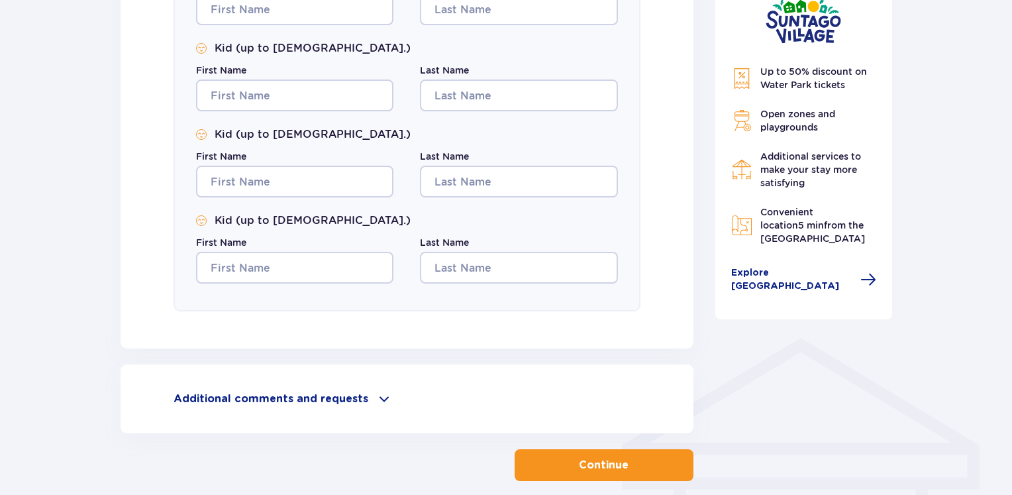
scroll to position [803, 0]
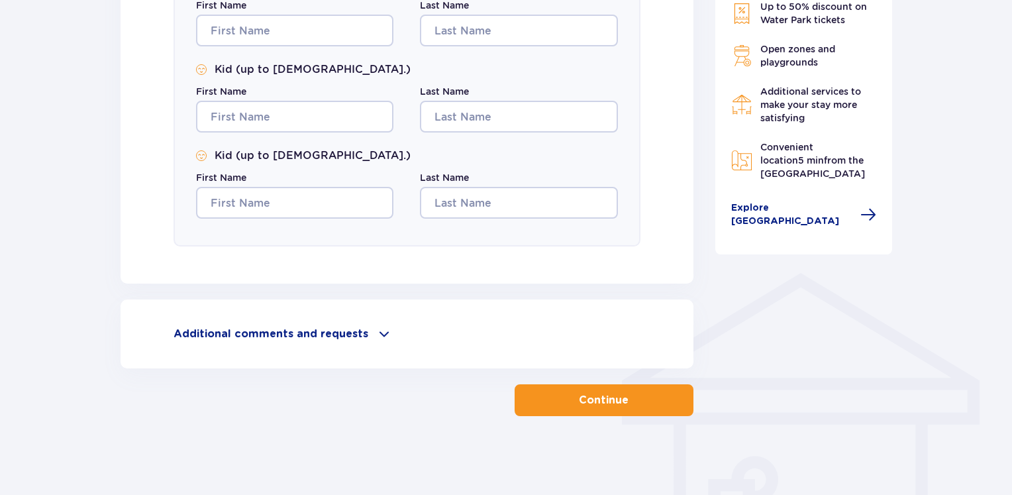
click at [626, 399] on span "button" at bounding box center [631, 400] width 16 height 16
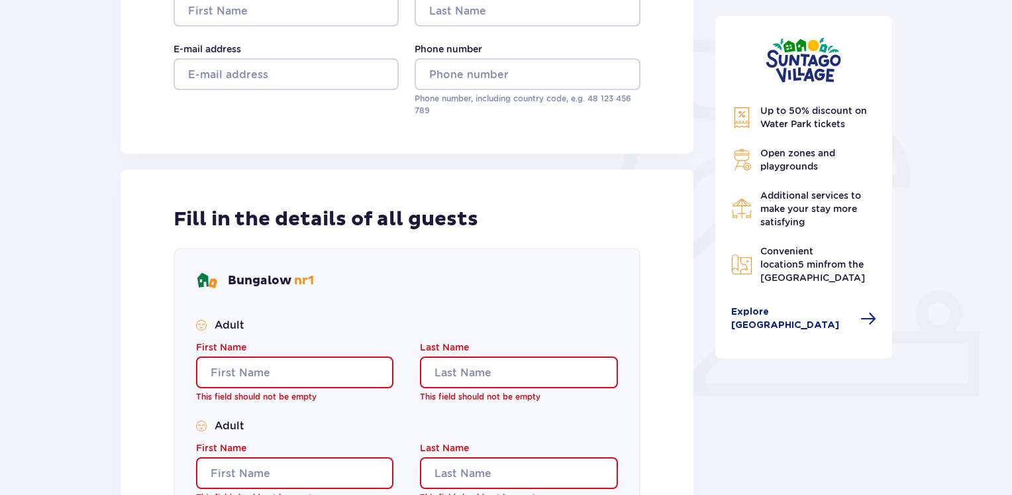
scroll to position [404, 0]
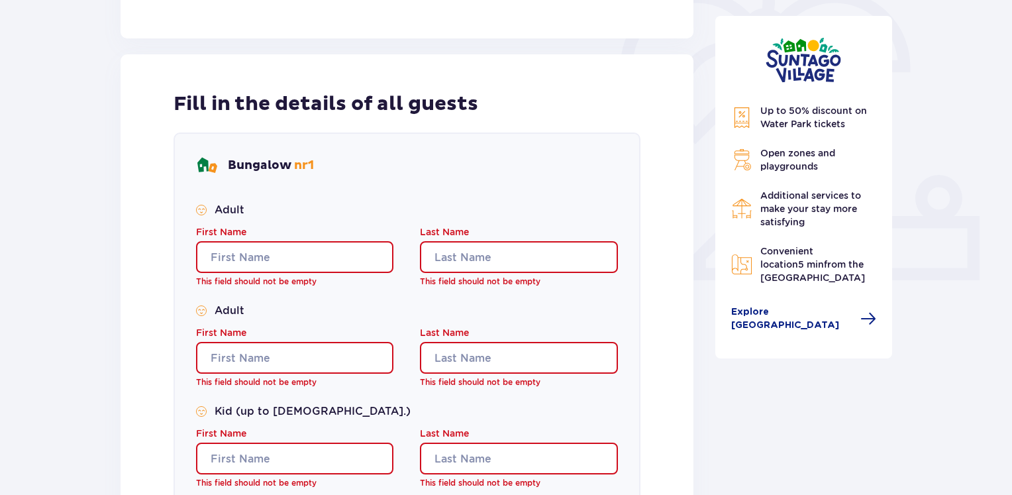
click at [283, 166] on p "Bungalow nr 1" at bounding box center [271, 166] width 86 height 16
drag, startPoint x: 348, startPoint y: 327, endPoint x: 283, endPoint y: 166, distance: 174.4
click at [283, 166] on p "Bungalow nr 1" at bounding box center [271, 166] width 86 height 16
click at [282, 166] on p "Bungalow nr 1" at bounding box center [271, 166] width 86 height 16
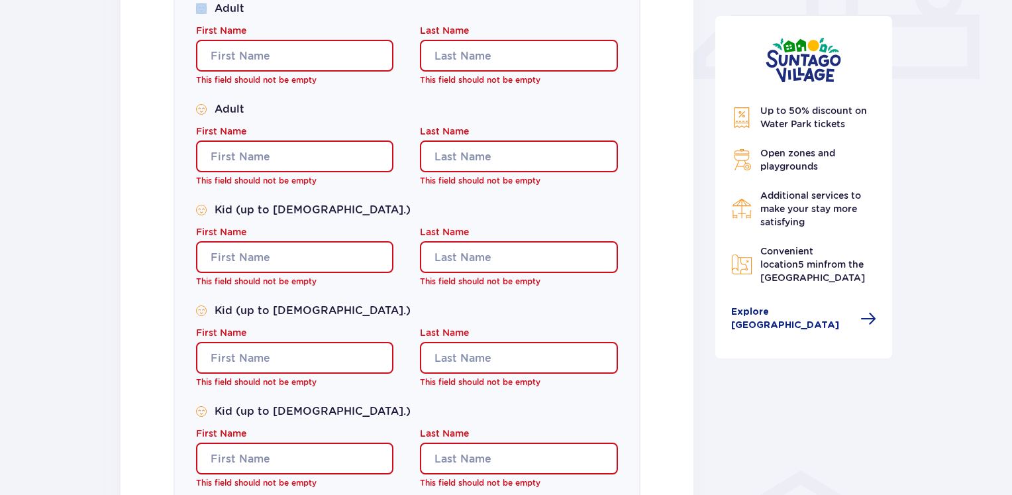
scroll to position [875, 0]
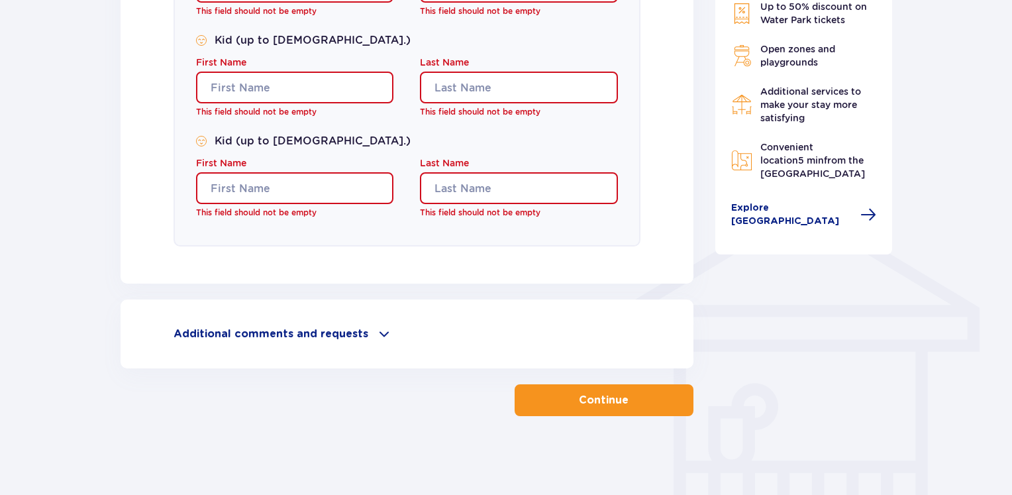
click at [296, 339] on p "Additional comments and requests" at bounding box center [271, 333] width 195 height 15
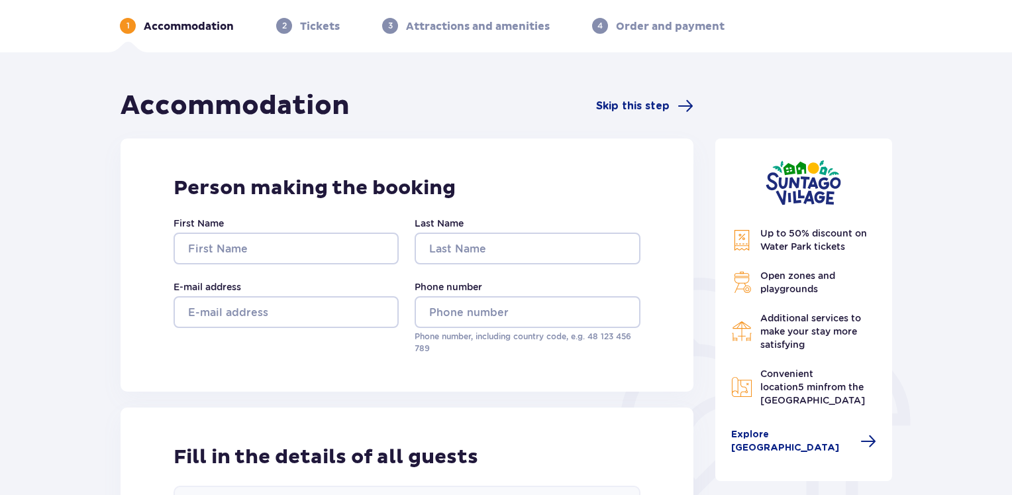
scroll to position [0, 0]
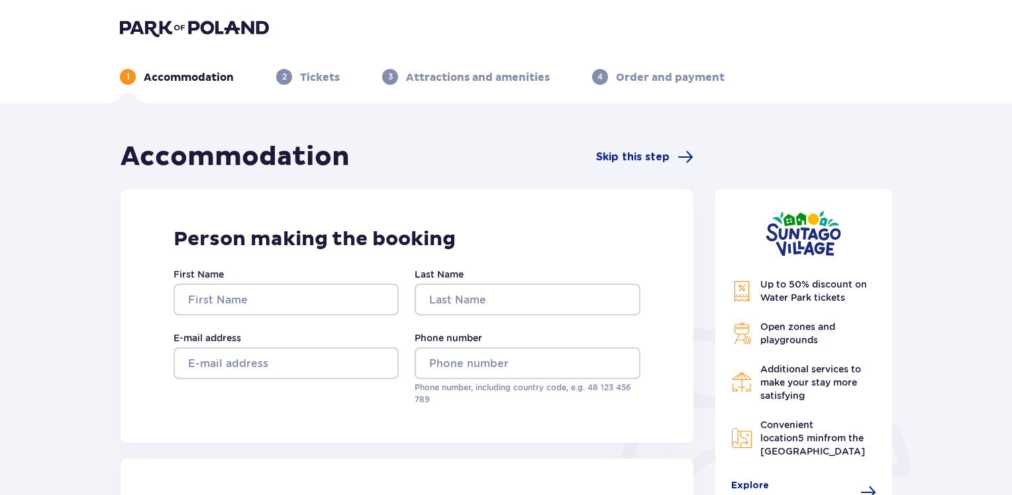
drag, startPoint x: 283, startPoint y: 166, endPoint x: 175, endPoint y: 79, distance: 137.6
click at [175, 79] on p "Accommodation" at bounding box center [189, 77] width 90 height 15
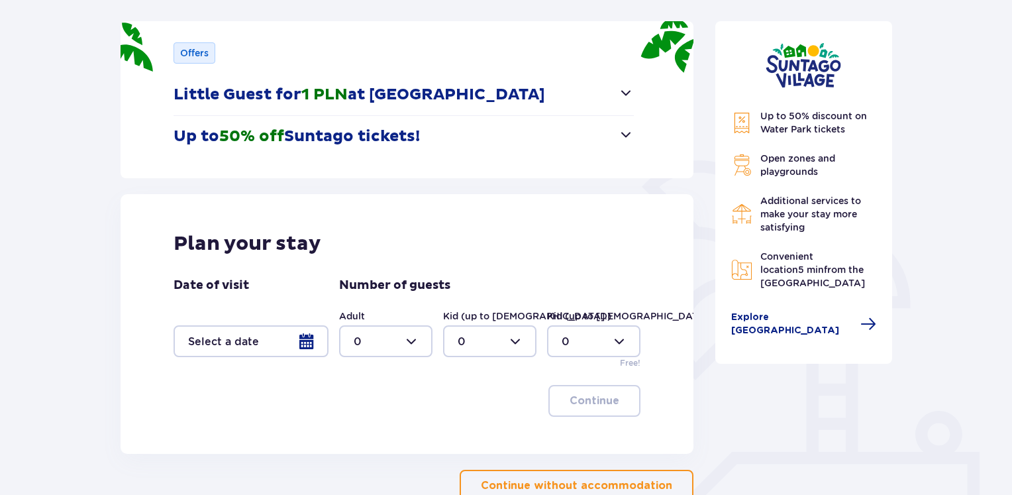
scroll to position [221, 0]
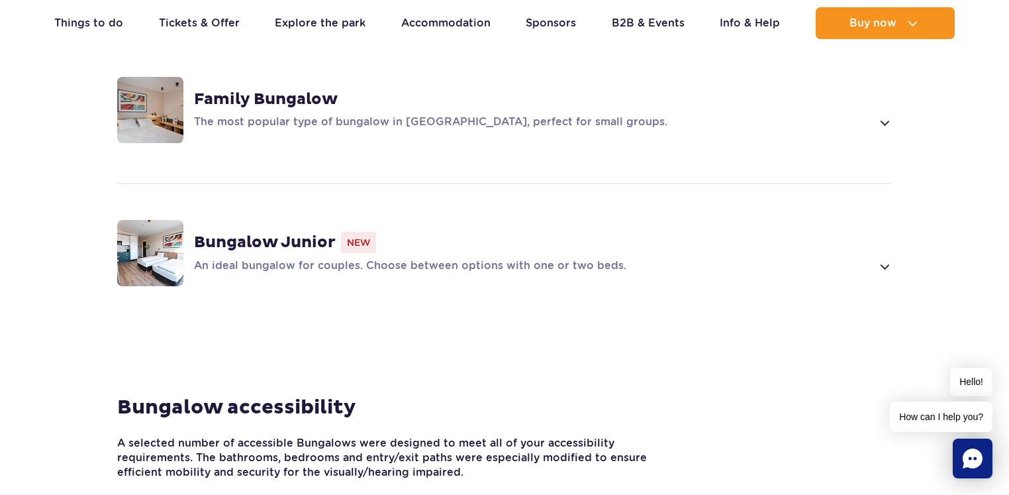
scroll to position [1008, 0]
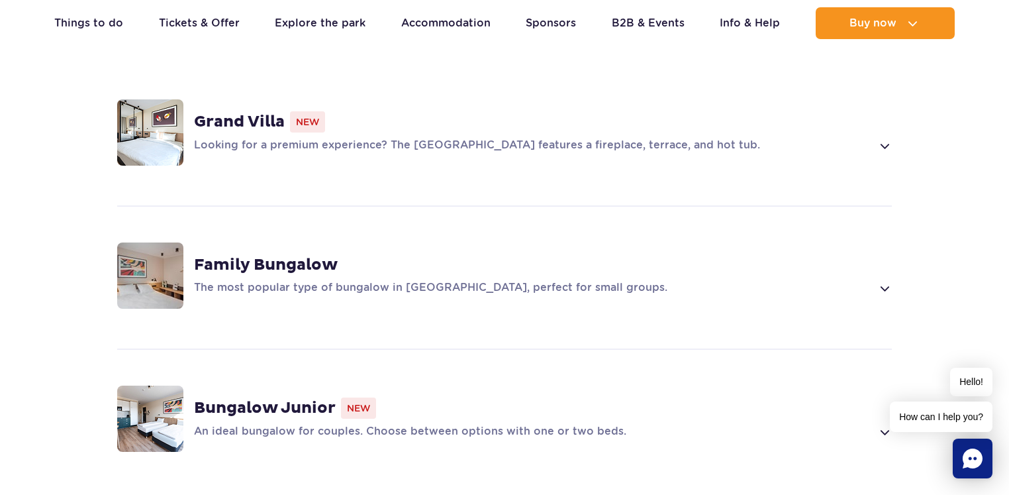
click at [338, 255] on div "Family Bungalow" at bounding box center [543, 265] width 698 height 20
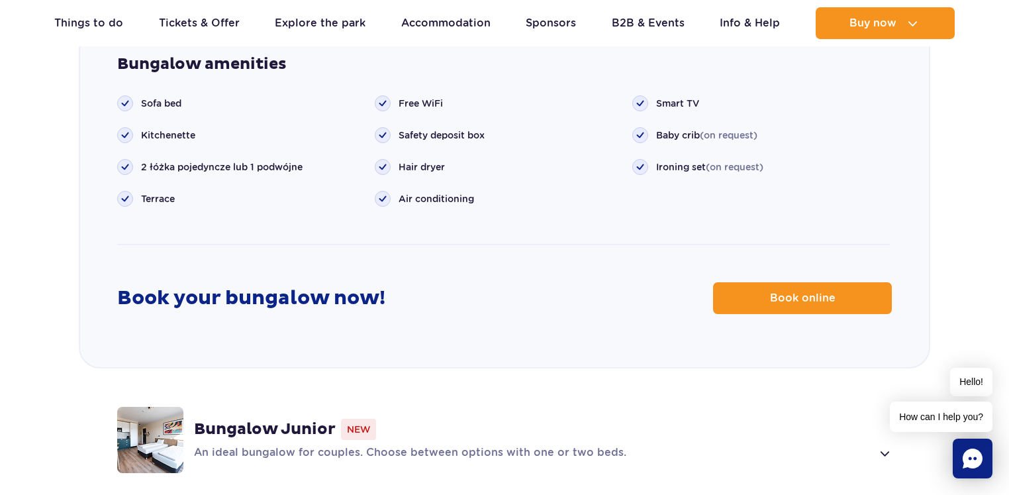
scroll to position [1608, 0]
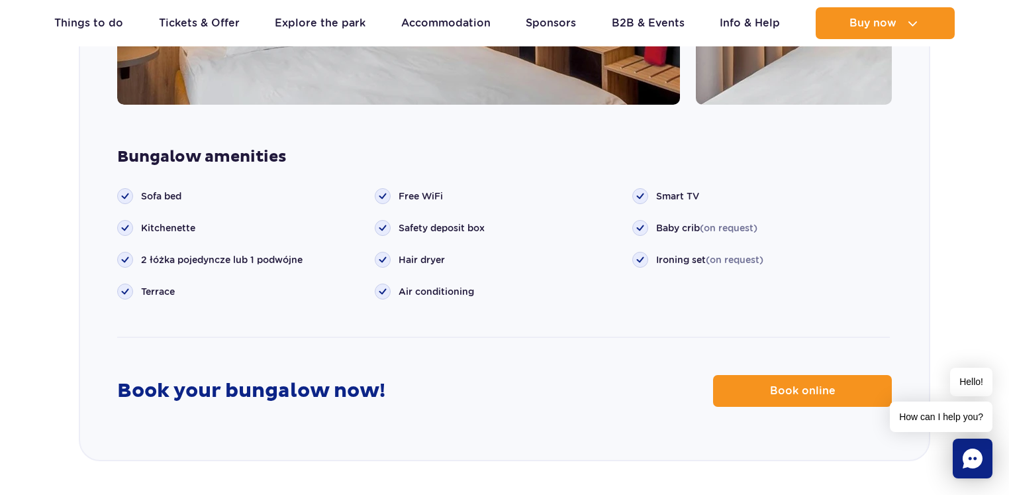
click at [667, 221] on span "Baby crib (on request)" at bounding box center [706, 227] width 101 height 13
click at [683, 221] on span "Baby crib (on request)" at bounding box center [706, 227] width 101 height 13
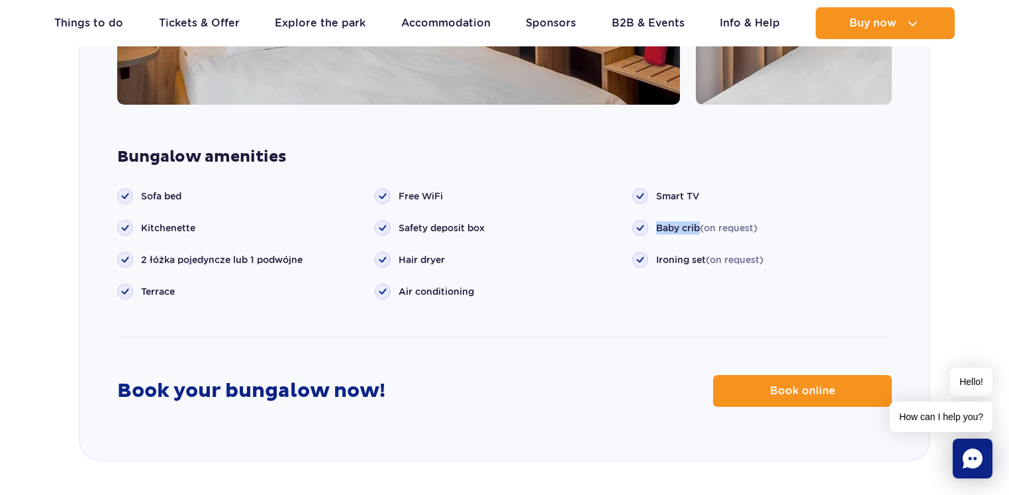
drag, startPoint x: 0, startPoint y: 0, endPoint x: 656, endPoint y: 212, distance: 689.6
click at [656, 221] on span "Baby crib (on request)" at bounding box center [706, 227] width 101 height 13
copy span "Baby crib"
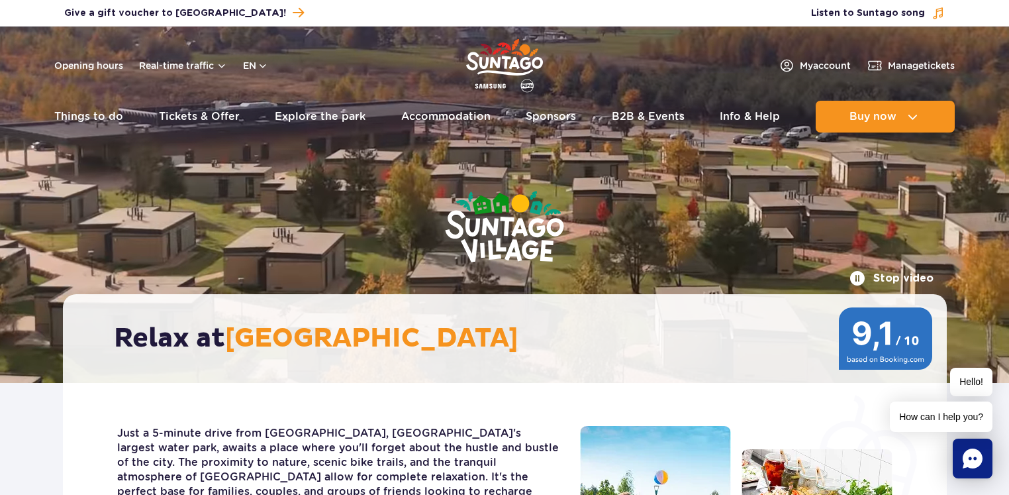
scroll to position [2, 0]
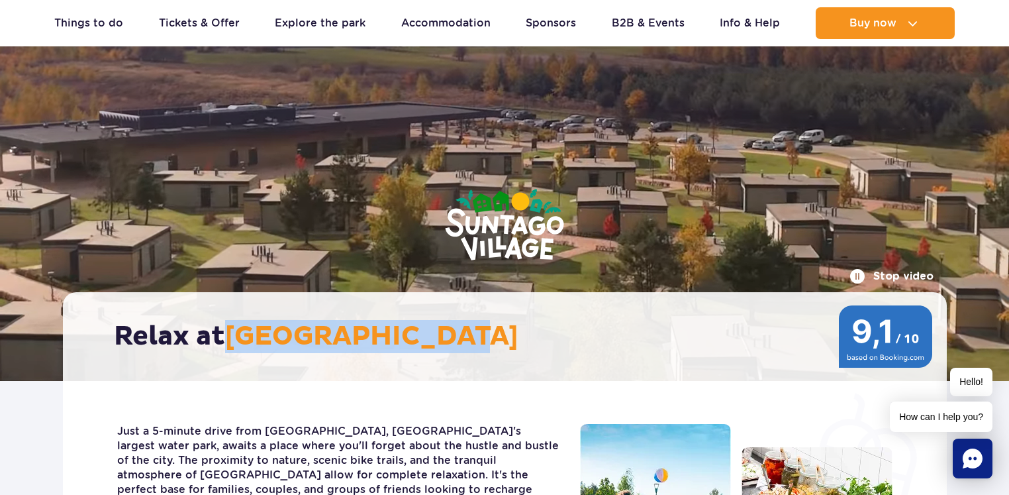
drag, startPoint x: 656, startPoint y: 212, endPoint x: 559, endPoint y: 336, distance: 158.0
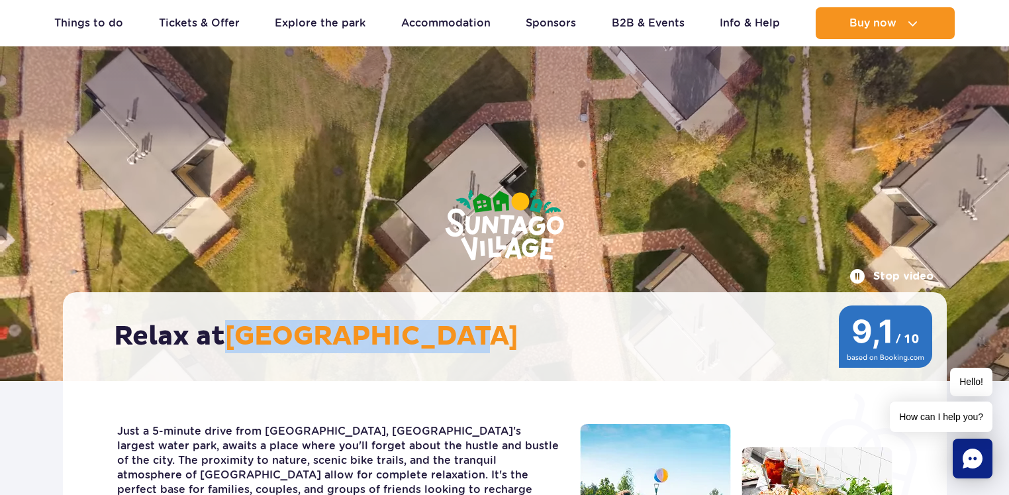
click at [559, 336] on h2 "Relax at [GEOGRAPHIC_DATA]" at bounding box center [511, 336] width 795 height 33
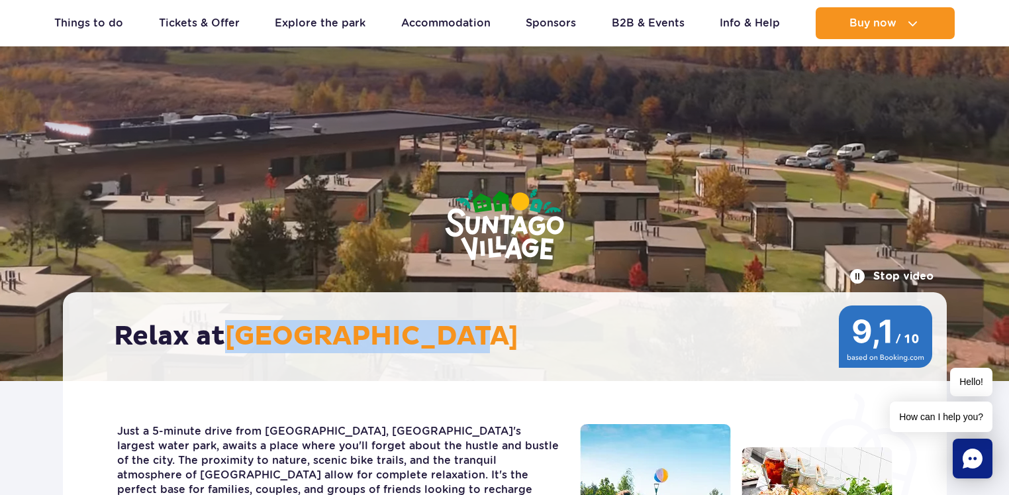
copy h2 "[GEOGRAPHIC_DATA]"
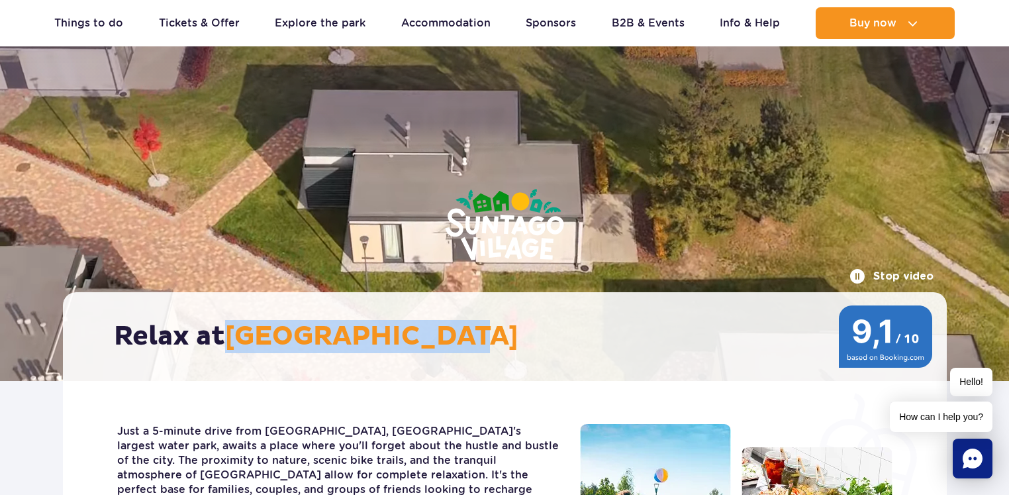
click at [297, 344] on span "[GEOGRAPHIC_DATA]" at bounding box center [371, 336] width 293 height 33
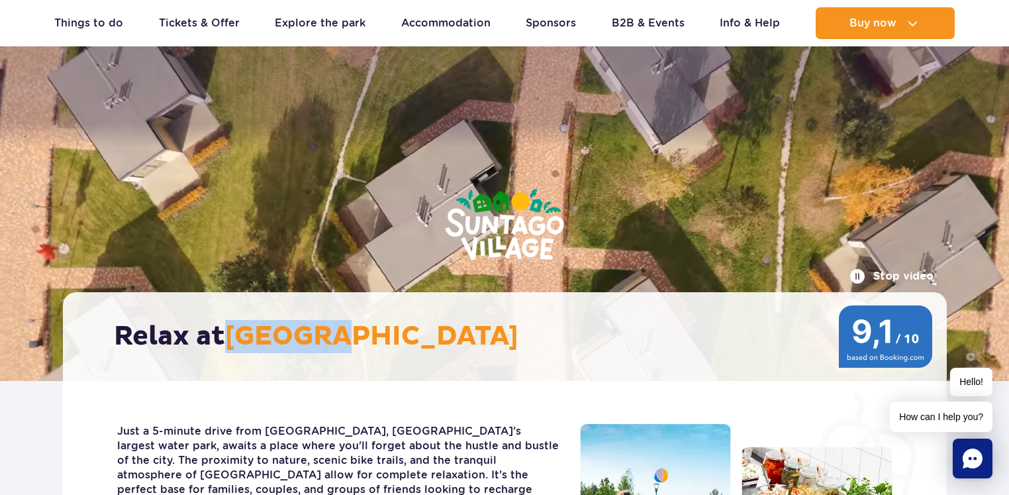
click at [297, 344] on span "[GEOGRAPHIC_DATA]" at bounding box center [371, 336] width 293 height 33
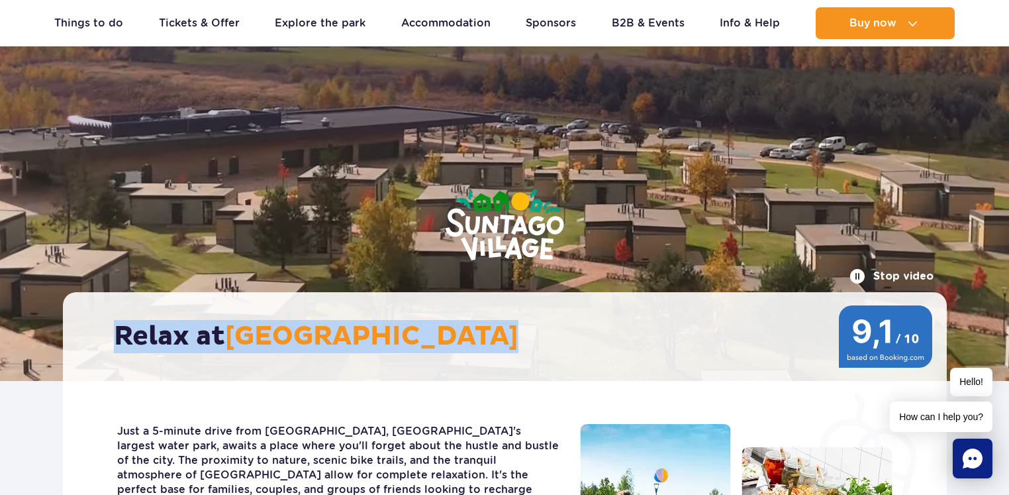
click at [297, 344] on span "[GEOGRAPHIC_DATA]" at bounding box center [371, 336] width 293 height 33
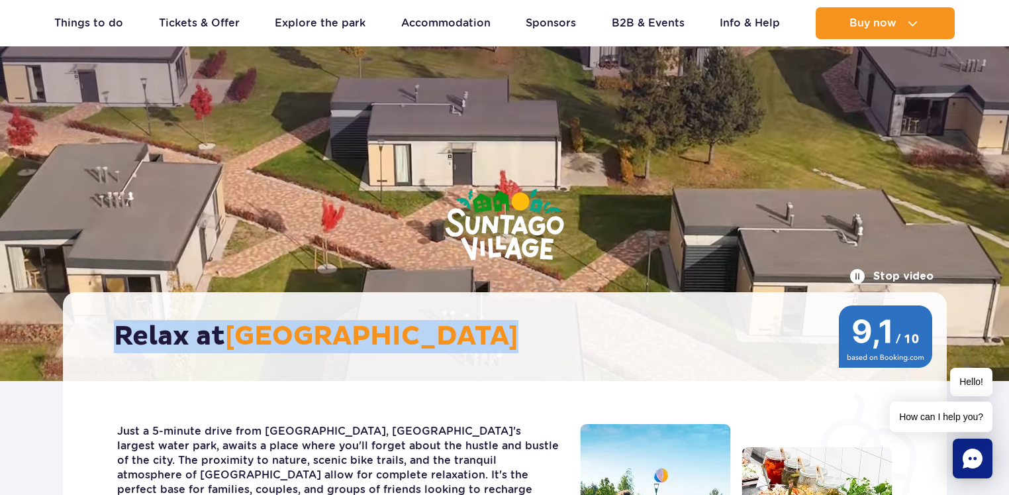
click at [297, 344] on span "[GEOGRAPHIC_DATA]" at bounding box center [371, 336] width 293 height 33
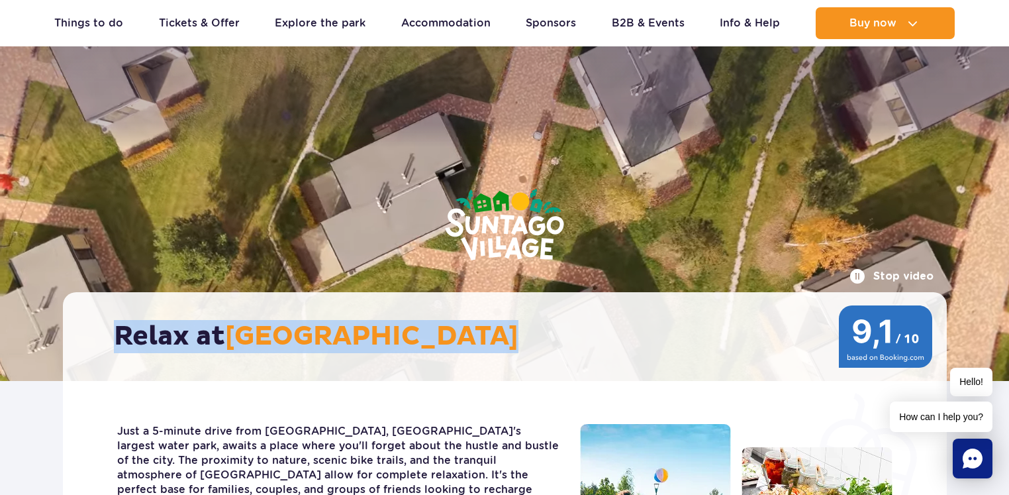
click at [324, 323] on span "[GEOGRAPHIC_DATA]" at bounding box center [371, 336] width 293 height 33
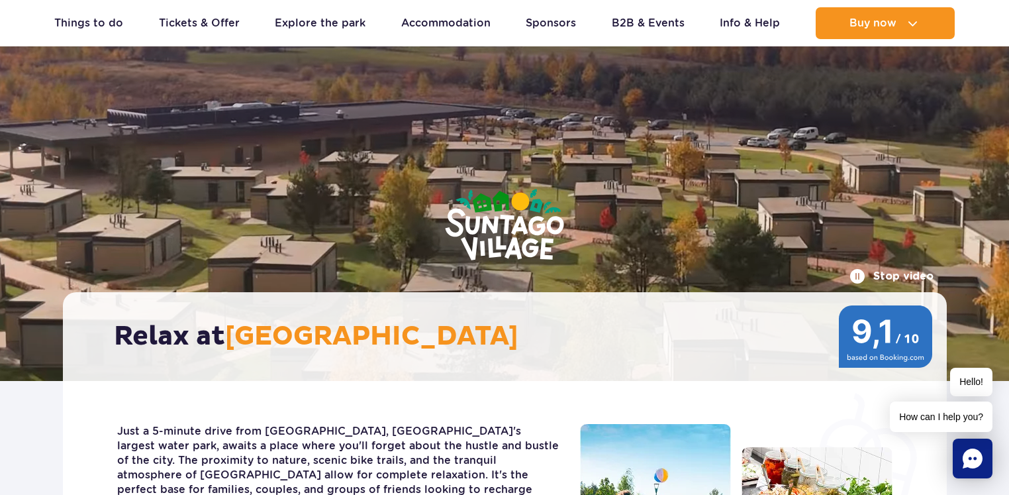
click at [229, 342] on h2 "Relax at [GEOGRAPHIC_DATA]" at bounding box center [511, 336] width 795 height 33
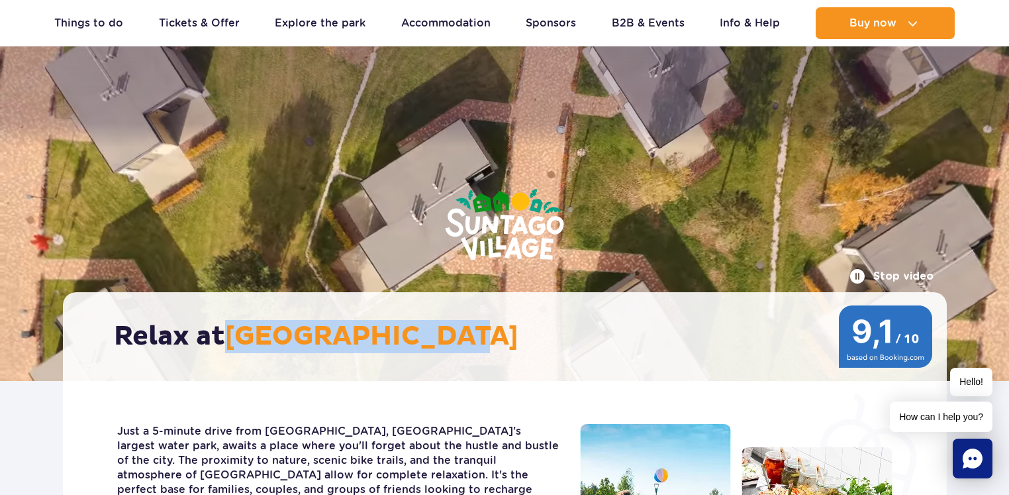
drag, startPoint x: 559, startPoint y: 336, endPoint x: 491, endPoint y: 332, distance: 68.3
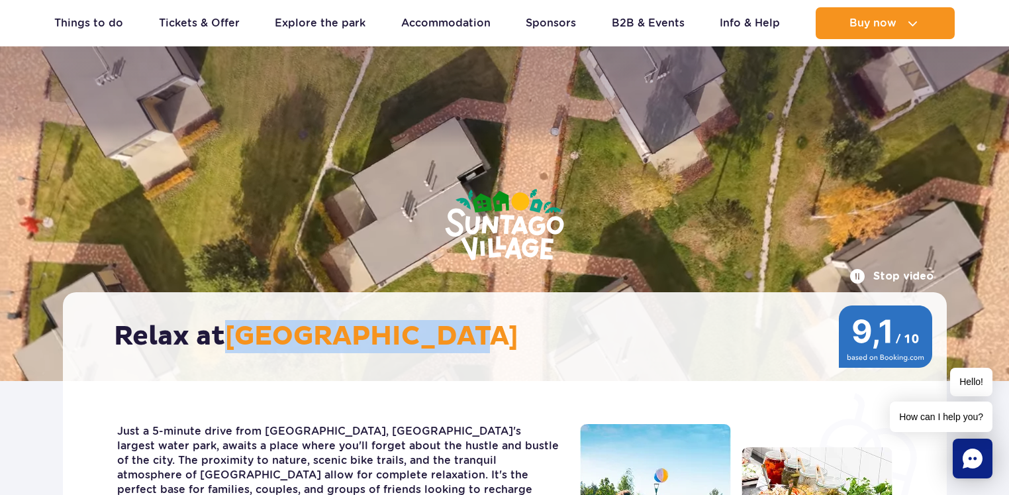
click at [491, 332] on h2 "Relax at [GEOGRAPHIC_DATA]" at bounding box center [511, 336] width 795 height 33
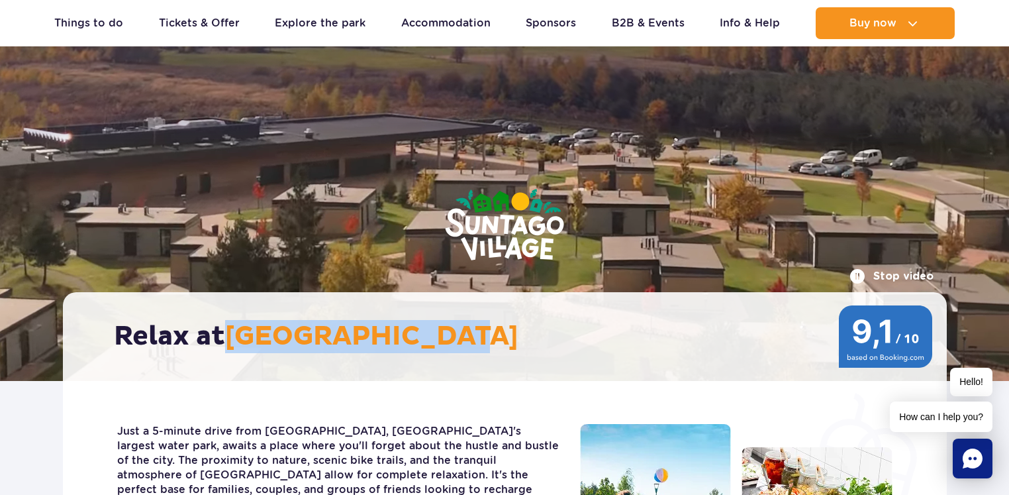
copy span "[GEOGRAPHIC_DATA]"
